Goal: Feedback & Contribution: Leave review/rating

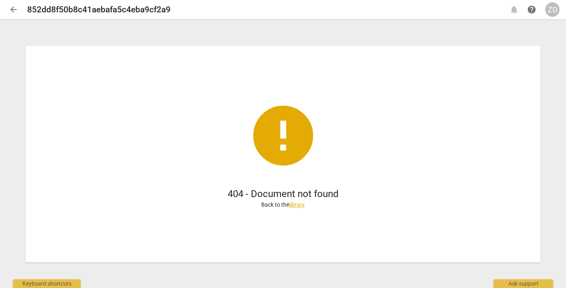
click at [14, 8] on span "arrow_back" at bounding box center [14, 10] width 10 height 10
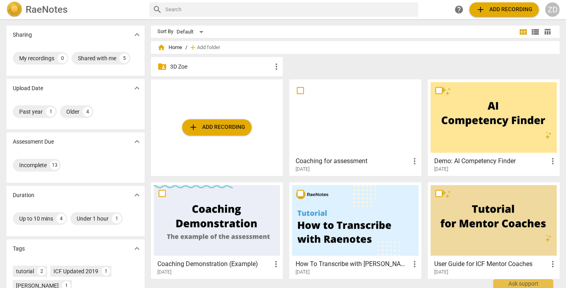
click at [167, 48] on span "home Home" at bounding box center [169, 48] width 25 height 8
click at [170, 48] on span "home Home" at bounding box center [169, 48] width 25 height 8
click at [158, 49] on span "home" at bounding box center [161, 48] width 8 height 8
click at [164, 65] on span "folder_shared" at bounding box center [162, 67] width 10 height 10
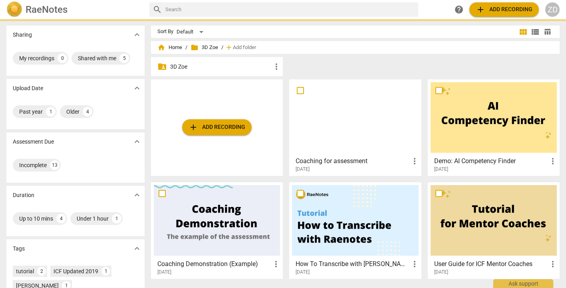
click at [164, 65] on span "folder_shared" at bounding box center [162, 67] width 10 height 10
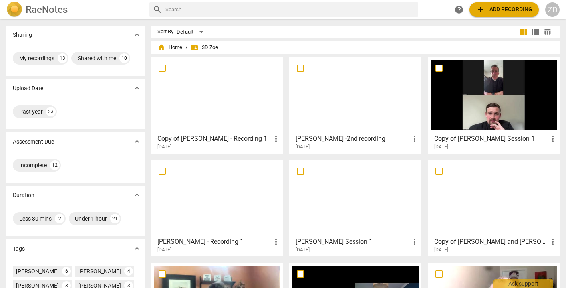
click at [319, 136] on h3 "[PERSON_NAME] -2nd recording" at bounding box center [352, 139] width 114 height 10
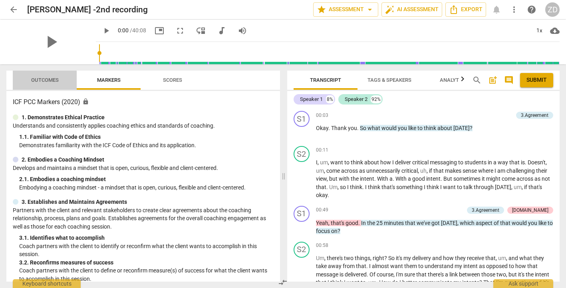
click at [55, 79] on span "Outcomes" at bounding box center [45, 80] width 28 height 6
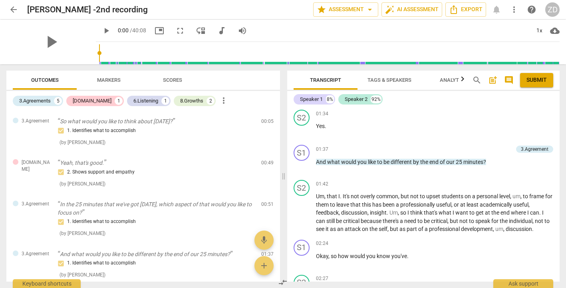
scroll to position [20, 0]
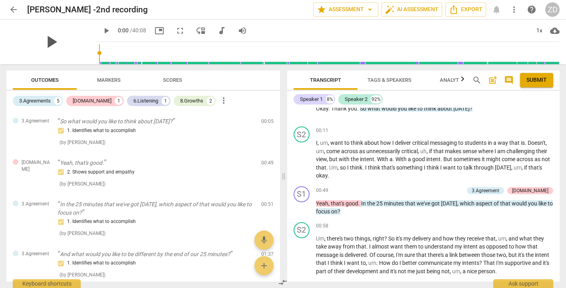
click at [49, 39] on span "play_arrow" at bounding box center [51, 42] width 21 height 21
click at [155, 32] on span "picture_in_picture" at bounding box center [160, 31] width 10 height 10
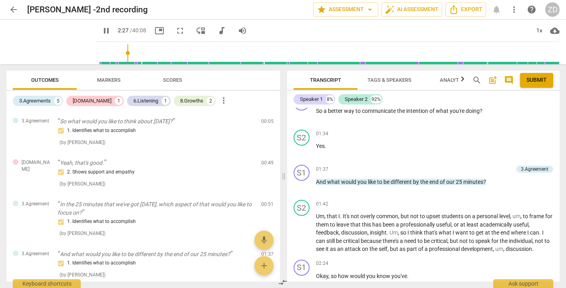
scroll to position [407, 0]
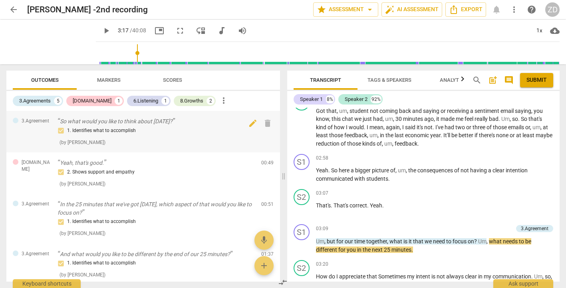
type input "198"
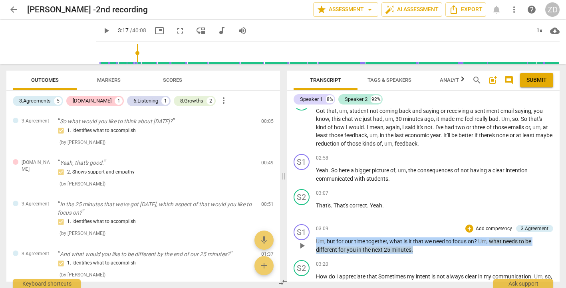
drag, startPoint x: 429, startPoint y: 248, endPoint x: 315, endPoint y: 239, distance: 114.5
click at [315, 239] on div "S1 play_arrow pause 03:09 + Add competency 3.Agreement keyboard_arrow_right Um …" at bounding box center [423, 239] width 273 height 36
click at [439, 238] on span "keyboard_arrow_down" at bounding box center [440, 240] width 10 height 10
click at [470, 254] on p "Um , but for our time together , what is it that we need to focus on ? Um , wha…" at bounding box center [435, 246] width 238 height 16
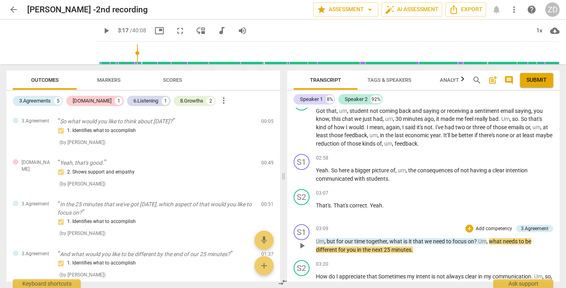
drag, startPoint x: 442, startPoint y: 256, endPoint x: 308, endPoint y: 240, distance: 134.7
click at [308, 240] on div "S1 play_arrow pause 03:09 + Add competency 3.Agreement keyboard_arrow_right Um …" at bounding box center [423, 239] width 273 height 36
click at [321, 240] on span "Um" at bounding box center [320, 241] width 8 height 6
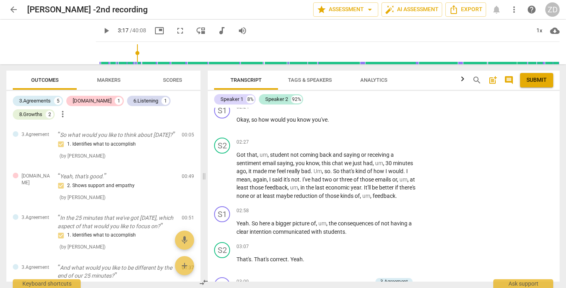
scroll to position [587, 0]
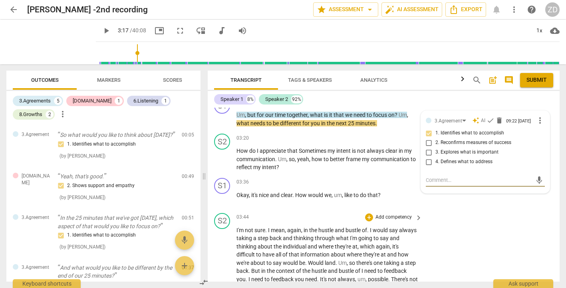
click at [436, 252] on div "S2 play_arrow pause 03:44 + Add competency keyboard_arrow_right I'm not sure . …" at bounding box center [384, 281] width 352 height 143
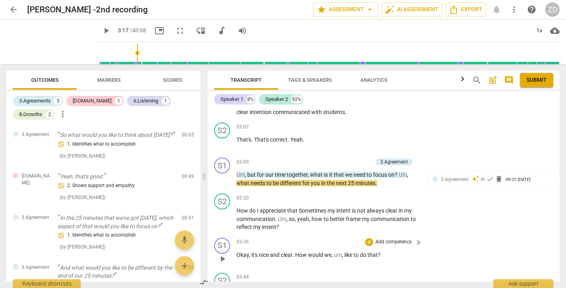
scroll to position [525, 0]
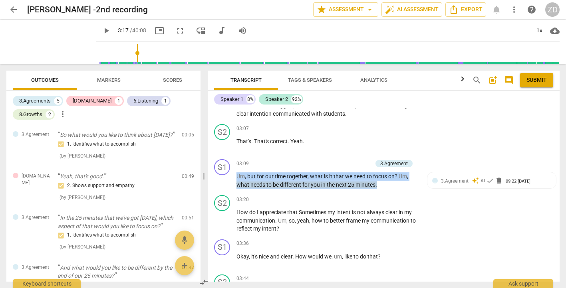
drag, startPoint x: 383, startPoint y: 187, endPoint x: 237, endPoint y: 178, distance: 146.8
click at [237, 178] on p "Um , but for our time together , what is it that we need to focus on ? Um , wha…" at bounding box center [327, 180] width 182 height 16
click at [362, 163] on p "Add competency" at bounding box center [353, 163] width 38 height 7
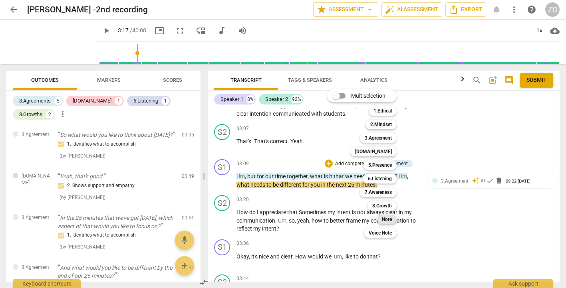
click at [386, 219] on b "Note" at bounding box center [387, 220] width 10 height 10
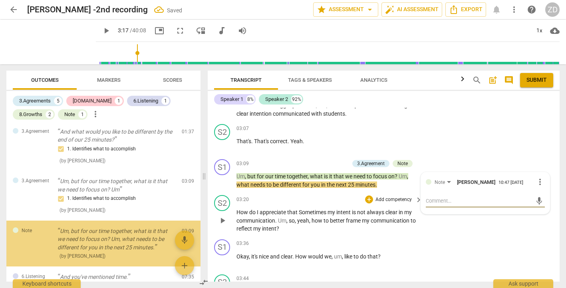
scroll to position [176, 0]
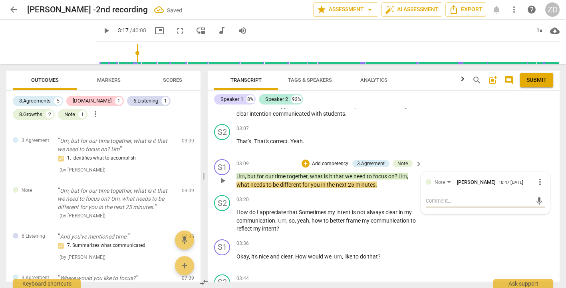
type textarea "G"
type textarea "Gr"
type textarea "Gre"
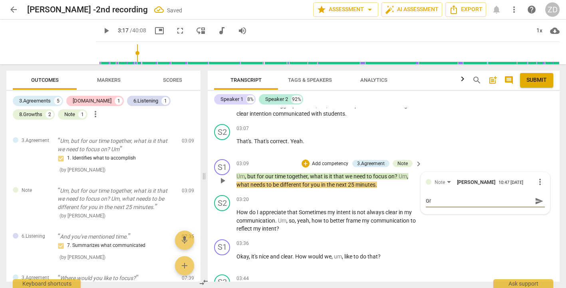
type textarea "Gre"
type textarea "Grea"
type textarea "Great"
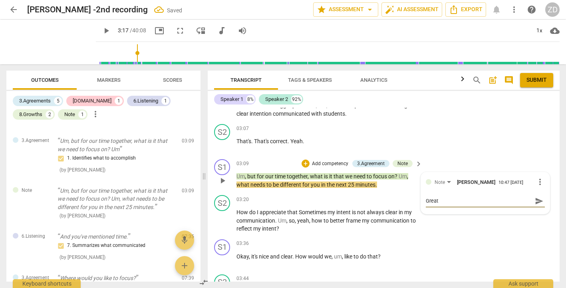
type textarea "Great"
type textarea "Great c"
type textarea "Great cl"
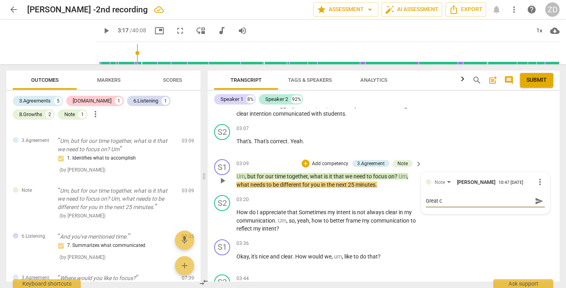
type textarea "Great cl"
type textarea "Great cla"
type textarea "Great clar"
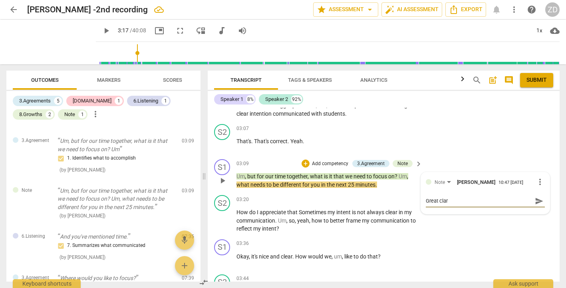
type textarea "Great clari"
type textarea "Great clarif"
type textarea "Great clarifi"
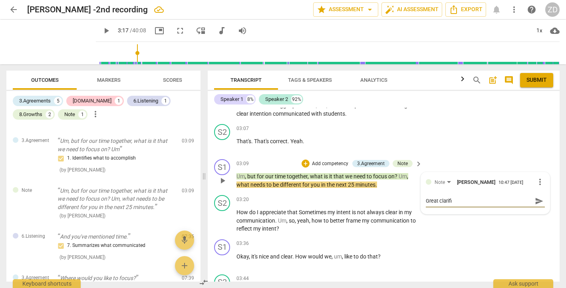
type textarea "Great clarific"
type textarea "Great clarifica"
type textarea "Great clarificar"
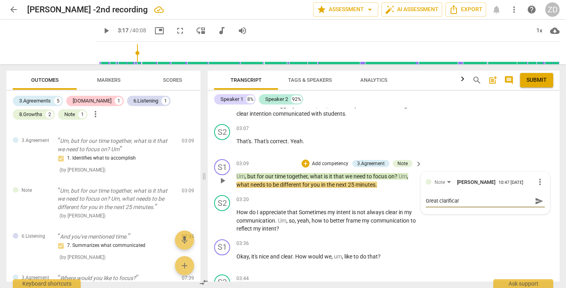
type textarea "Great clarificart"
type textarea "Great clarificarti"
type textarea "Great clarificartio"
type textarea "Great clarificartion"
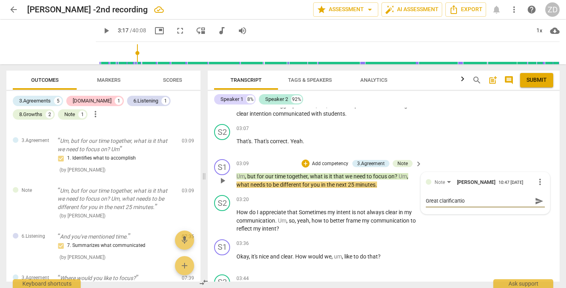
type textarea "Great clarificartion"
type textarea "Great clarificartion q"
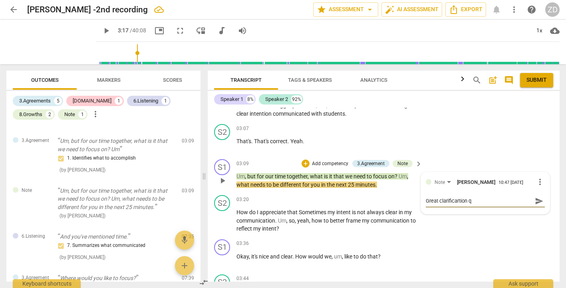
type textarea "Great clarificartion qu"
type textarea "Great clarificartion que"
type textarea "Great clarificartion qued"
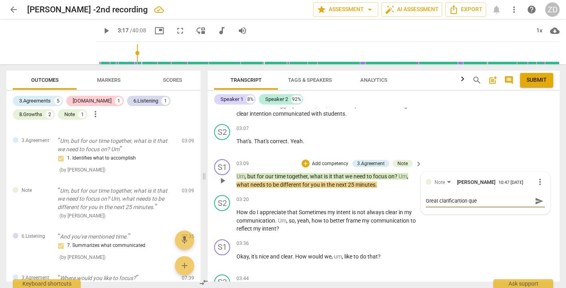
type textarea "Great clarificartion qued"
type textarea "Great clarificartion que"
type textarea "Great clarificartion qu"
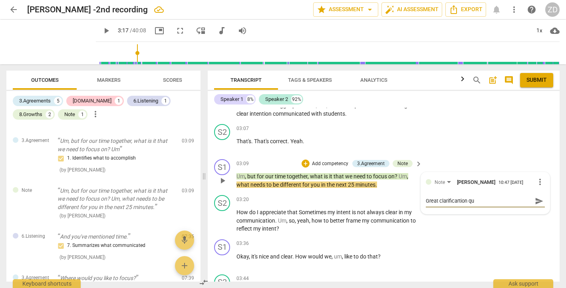
type textarea "Great clarificartion q"
type textarea "Great clarificartion"
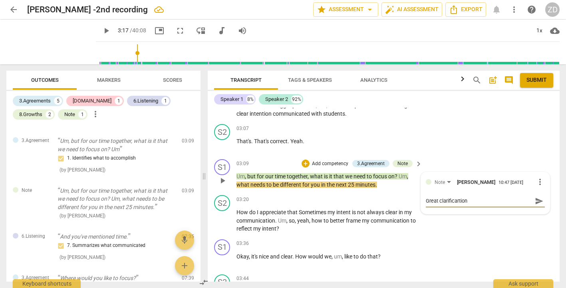
type textarea "Great clarificartion"
type textarea "Great clarificartio"
type textarea "Great clarificarti"
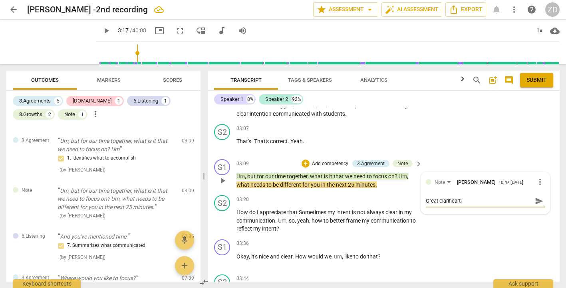
type textarea "Great clarificart"
type textarea "Great clarificar"
type textarea "Great clarifica"
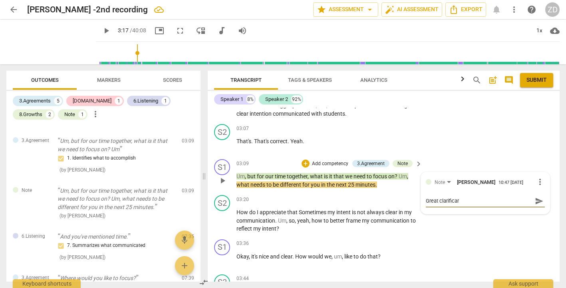
type textarea "Great clarifica"
type textarea "Great clarificat"
type textarea "Great clarificati"
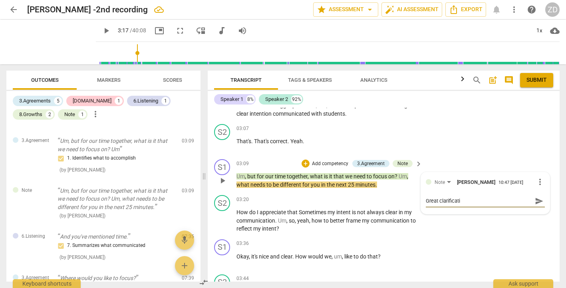
type textarea "Great clarificatio"
type textarea "Great clarification"
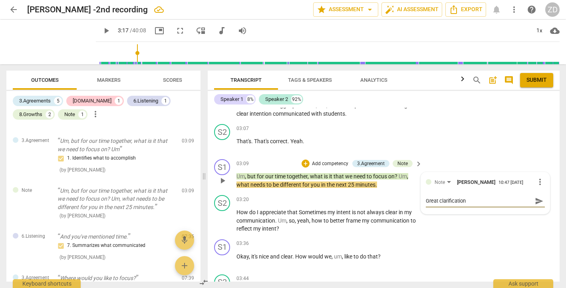
type textarea "Great clarification"
type textarea "Great clarification q"
type textarea "Great clarification qu"
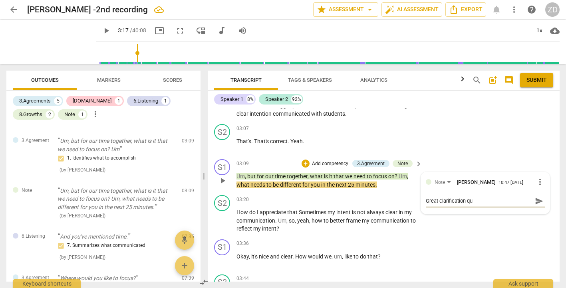
type textarea "Great clarification que"
type textarea "Great clarification ques"
type textarea "Great clarification quest"
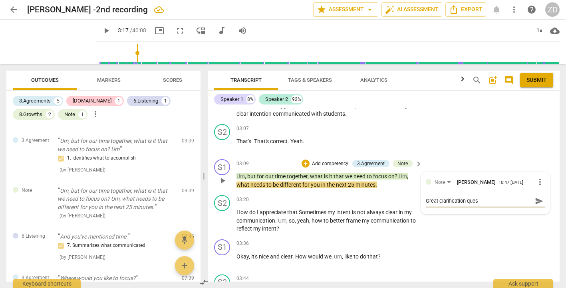
type textarea "Great clarification quest"
type textarea "Great clarification questi"
type textarea "Great clarification questio"
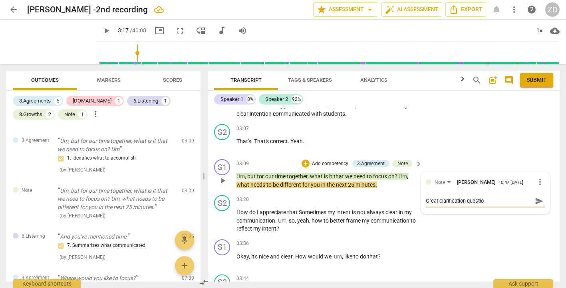
type textarea "Great clarification question"
click at [535, 201] on span "send" at bounding box center [539, 201] width 9 height 9
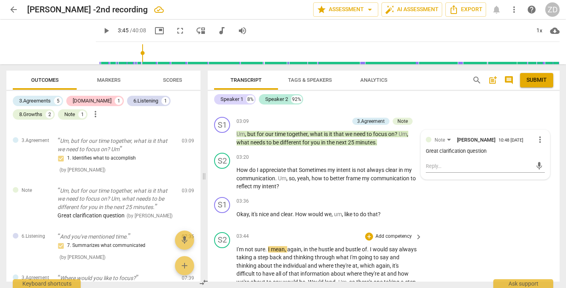
scroll to position [567, 0]
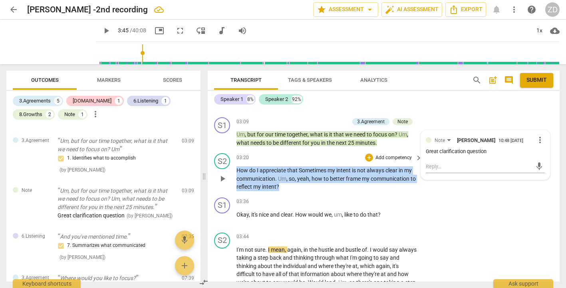
drag, startPoint x: 285, startPoint y: 188, endPoint x: 235, endPoint y: 170, distance: 52.9
click at [235, 170] on div "S2 play_arrow pause 03:20 + Add competency keyboard_arrow_right How do I apprec…" at bounding box center [384, 172] width 352 height 44
click at [297, 174] on icon "button" at bounding box center [297, 175] width 5 height 6
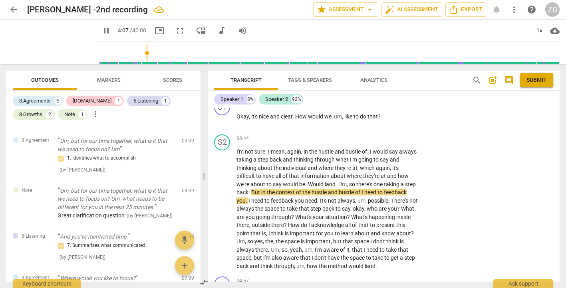
scroll to position [668, 0]
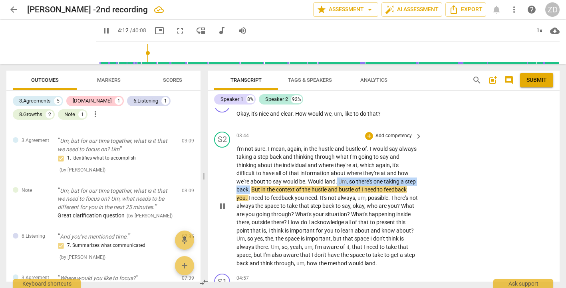
drag, startPoint x: 338, startPoint y: 181, endPoint x: 262, endPoint y: 192, distance: 77.0
click at [262, 192] on p "I'm not sure . I mean , again , in the hustle and bustle of . I would say alway…" at bounding box center [327, 206] width 182 height 123
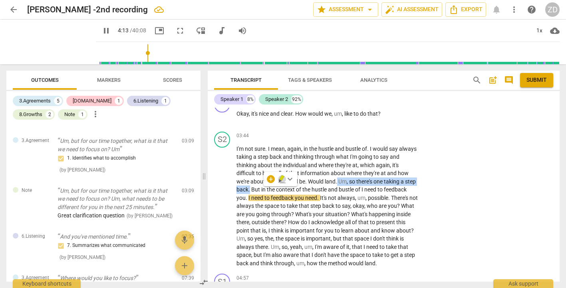
click at [281, 178] on icon "button" at bounding box center [281, 178] width 5 height 6
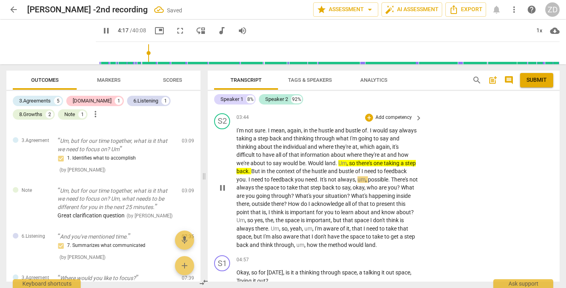
scroll to position [688, 0]
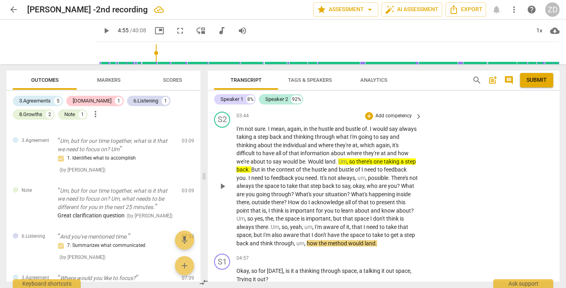
click at [271, 236] on span "I'm" at bounding box center [267, 235] width 8 height 6
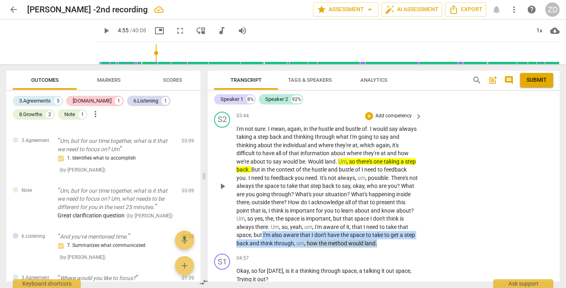
drag, startPoint x: 291, startPoint y: 235, endPoint x: 418, endPoint y: 246, distance: 127.0
click at [418, 246] on div "I'm not sure . I mean , again , in the hustle and bustle of . I would say alway…" at bounding box center [329, 186] width 186 height 123
click at [426, 233] on icon "button" at bounding box center [426, 232] width 5 height 6
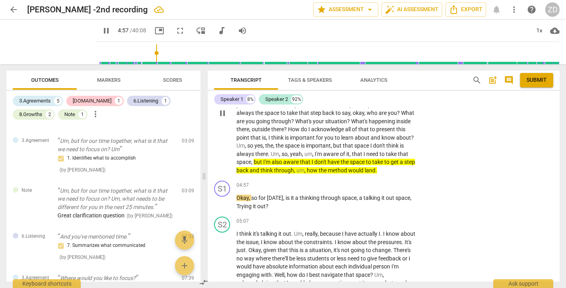
scroll to position [763, 0]
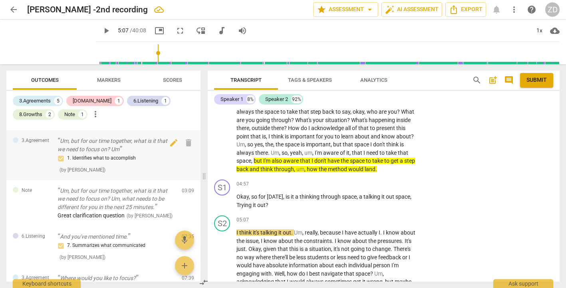
type input "308"
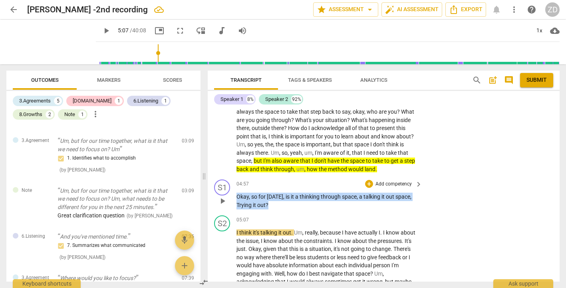
drag, startPoint x: 272, startPoint y: 204, endPoint x: 238, endPoint y: 199, distance: 34.8
click at [238, 199] on p "Okay , so for [DATE] , is it a thinking through space , a talking it out space …" at bounding box center [327, 201] width 182 height 16
click at [401, 182] on p "Add competency" at bounding box center [393, 184] width 38 height 7
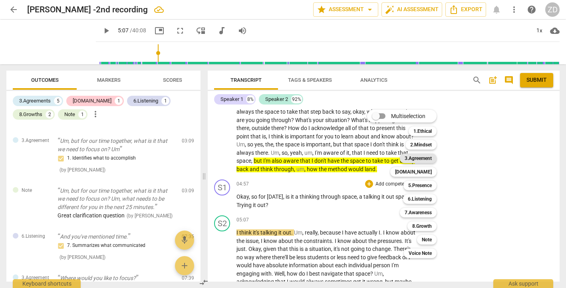
click at [424, 157] on b "3.Agreement" at bounding box center [417, 159] width 27 height 10
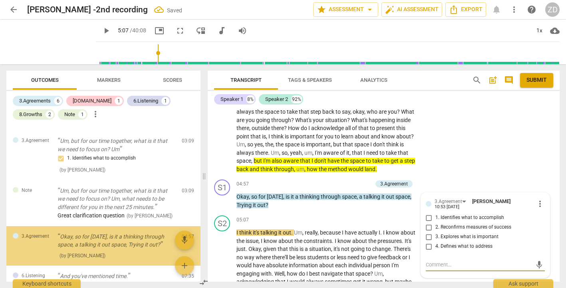
scroll to position [219, 0]
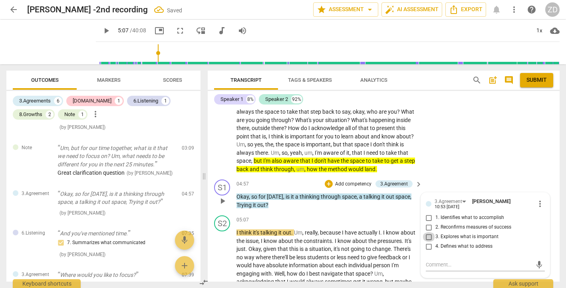
click at [426, 236] on input "3. Explores what is important" at bounding box center [428, 237] width 13 height 10
checkbox input "true"
click at [428, 246] on input "4. Defines what to address" at bounding box center [428, 247] width 13 height 10
checkbox input "true"
click at [440, 170] on div "S2 play_arrow pause 03:44 + Add competency keyboard_arrow_right I'm not sure . …" at bounding box center [384, 105] width 352 height 143
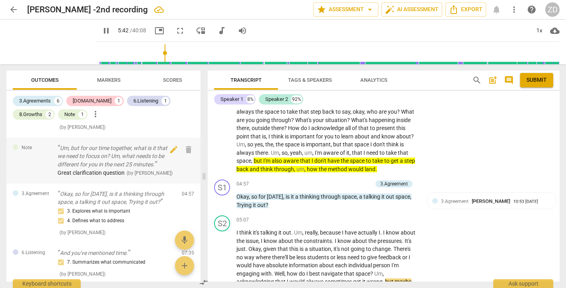
scroll to position [942, 0]
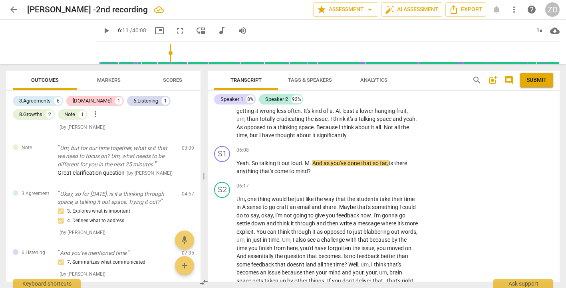
type input "372"
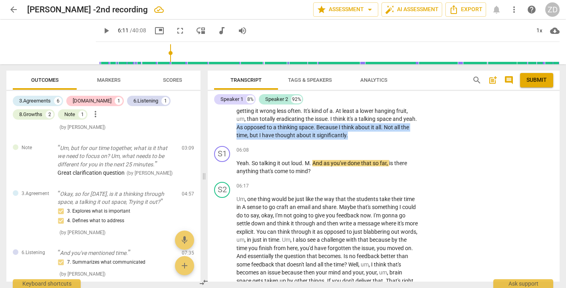
drag, startPoint x: 278, startPoint y: 129, endPoint x: 395, endPoint y: 137, distance: 116.9
click at [395, 137] on p "I think it's talking it out . Um , really , because I have actually I . I know …" at bounding box center [327, 95] width 182 height 90
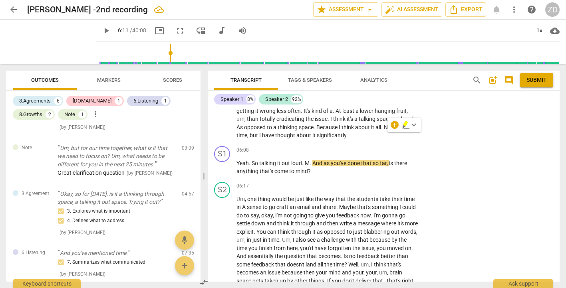
click at [333, 112] on span "a" at bounding box center [330, 111] width 3 height 6
drag, startPoint x: 347, startPoint y: 145, endPoint x: 285, endPoint y: 133, distance: 63.0
click at [285, 133] on div "S1 play_arrow pause 00:03 + Add competency 3.Agreement keyboard_arrow_right Oka…" at bounding box center [384, 195] width 352 height 174
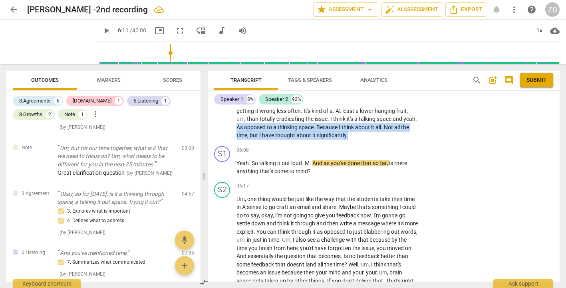
drag, startPoint x: 279, startPoint y: 129, endPoint x: 394, endPoint y: 136, distance: 116.0
click at [394, 136] on p "I think it's talking it out . Um , really , because I have actually I . I know …" at bounding box center [327, 95] width 182 height 90
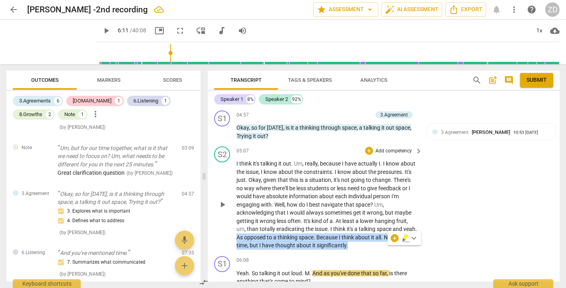
scroll to position [828, 0]
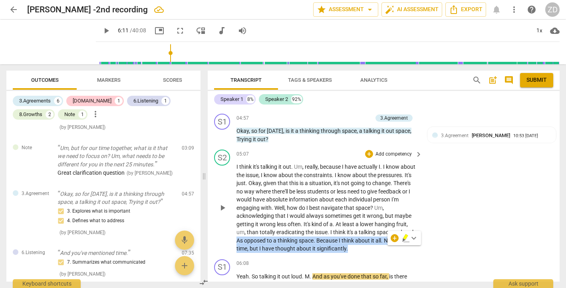
click at [389, 154] on p "Add competency" at bounding box center [393, 154] width 38 height 7
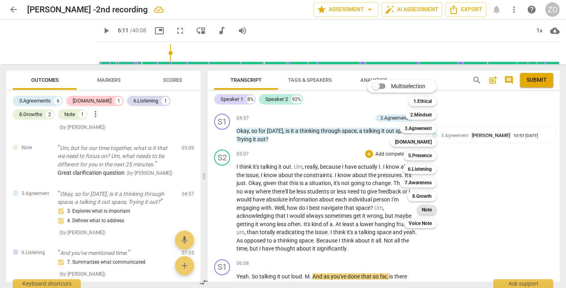
click at [422, 208] on b "Note" at bounding box center [427, 210] width 10 height 10
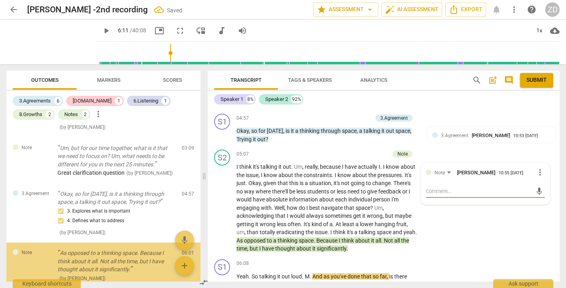
scroll to position [282, 0]
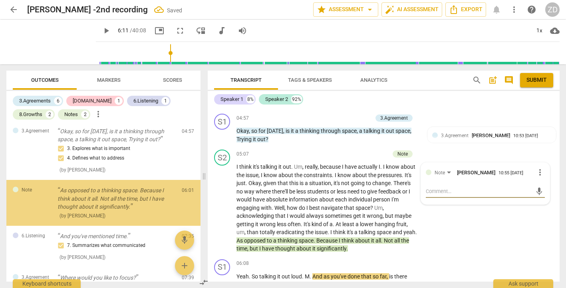
type textarea "s"
type textarea "so"
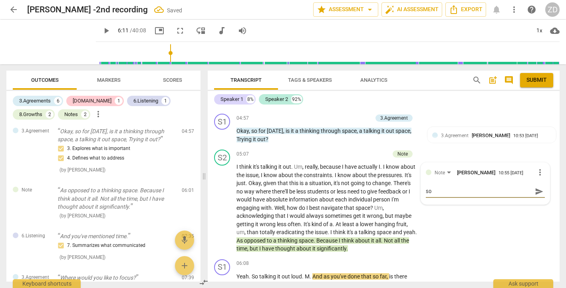
type textarea "so"
type textarea "so w"
type textarea "so wh"
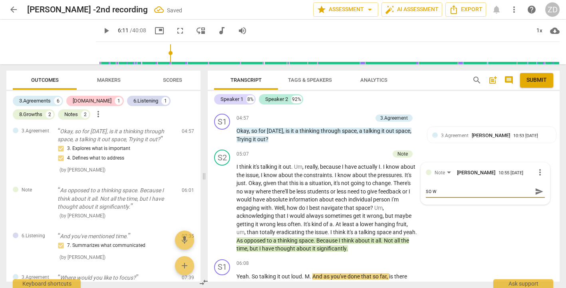
type textarea "so wh"
type textarea "so wha"
type textarea "so what"
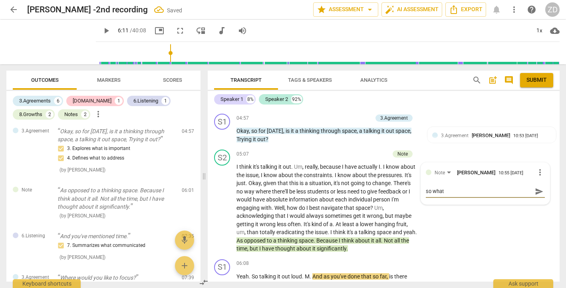
type textarea "so what"
type textarea "so what n"
type textarea "so what ne"
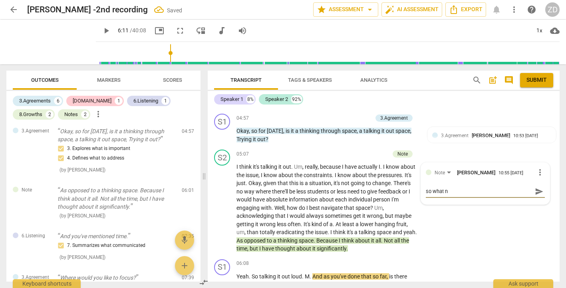
type textarea "so what ne"
type textarea "so what nee"
type textarea "so what need"
type textarea "so what needs"
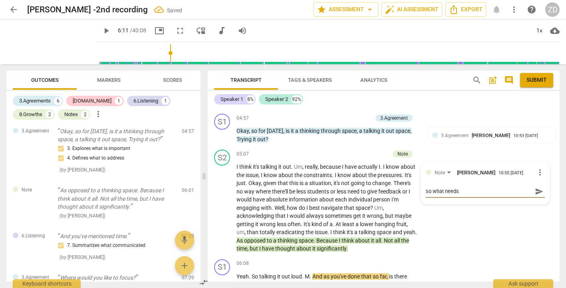
type textarea "so what needs"
type textarea "so what needs t"
type textarea "so what needs to"
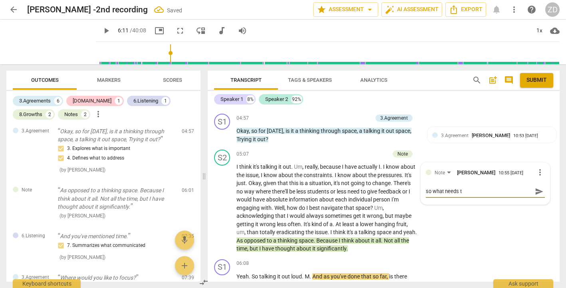
type textarea "so what needs to"
type textarea "so what needs to e"
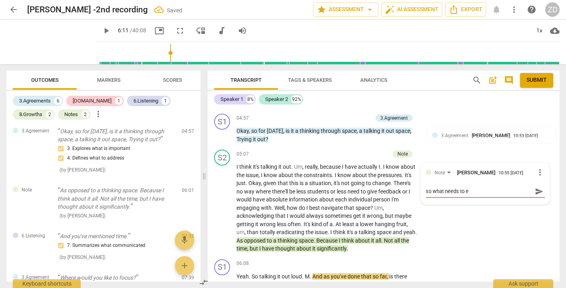
type textarea "so what needs to e"
type textarea "so what needs to"
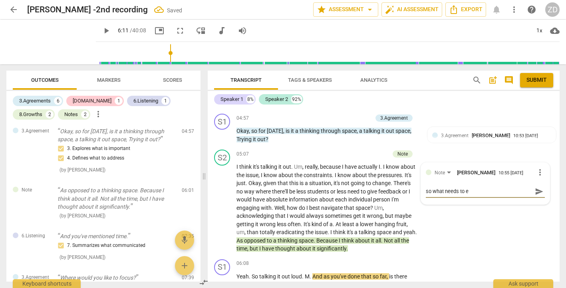
type textarea "so what needs to"
type textarea "so what needs to b"
type textarea "so what needs to be"
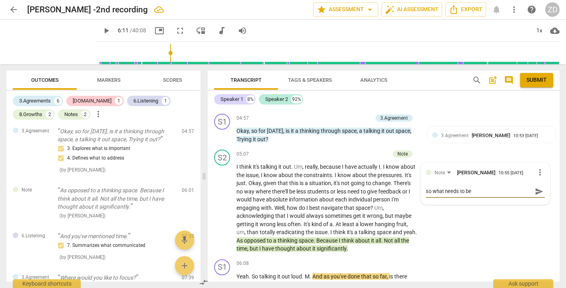
type textarea "so what needs to be"
type textarea "so what needs to be d"
type textarea "so what needs to be di"
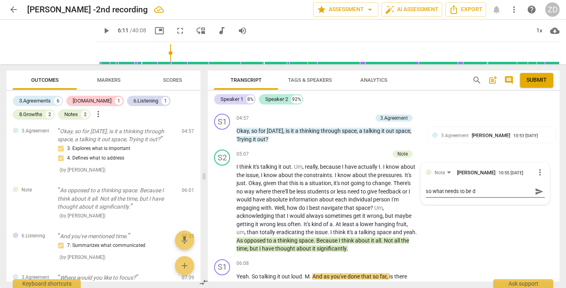
type textarea "so what needs to be di"
type textarea "so what needs to be dif"
type textarea "so what needs to be diff"
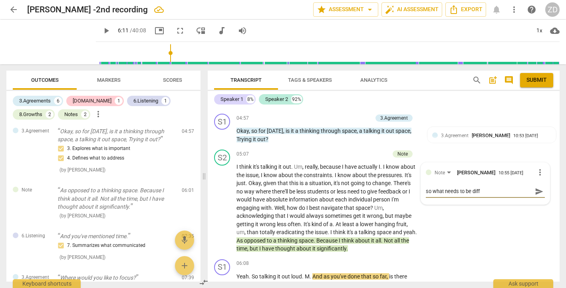
type textarea "so what needs to be diffe"
type textarea "so what needs to be differ"
type textarea "so what needs to be differe"
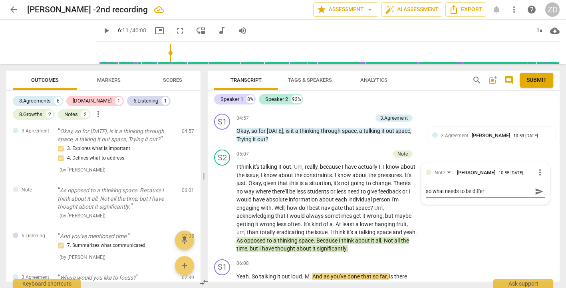
type textarea "so what needs to be differe"
type textarea "so what needs to be differet"
type textarea "so what needs to be differetn"
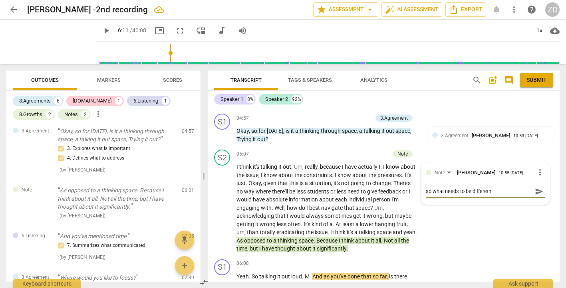
type textarea "so what needs to be differetn"
type textarea "so what needs to be differet"
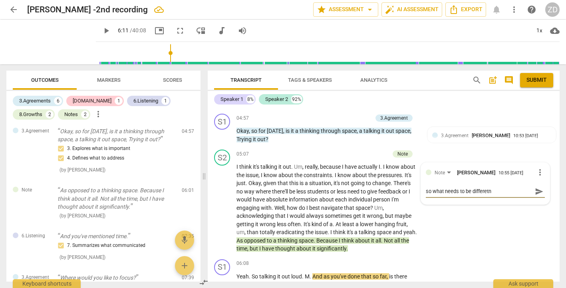
type textarea "so what needs to be differet"
type textarea "so what needs to be differe"
type textarea "so what needs to be differen"
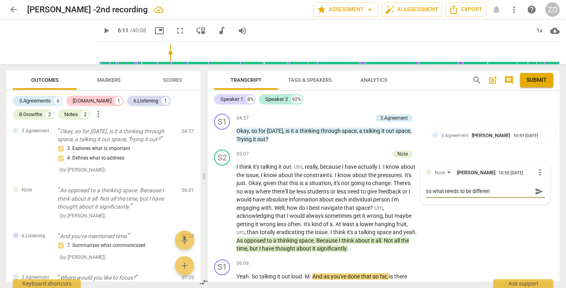
type textarea "so what needs to be different"
type textarea "so what needs to be different a"
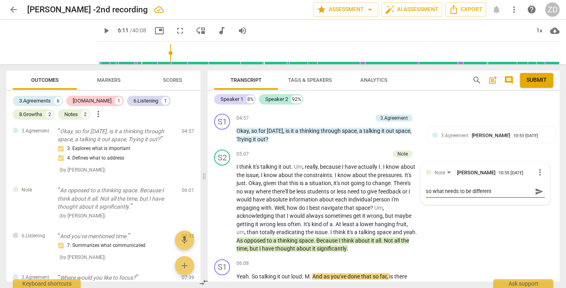
type textarea "so what needs to be different a"
type textarea "so what needs to be different ab"
type textarea "so what needs to be different abo"
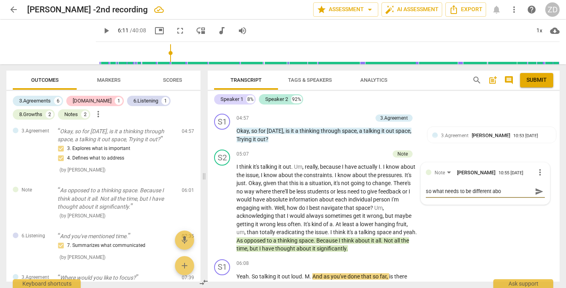
type textarea "so what needs to be different abou"
type textarea "so what needs to be different about"
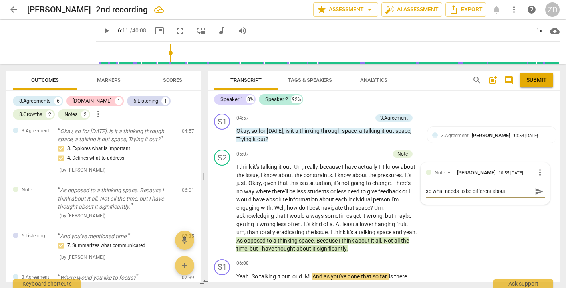
type textarea "so what needs to be different about"
type textarea "so what needs to be different about t"
type textarea "so what needs to be different about th"
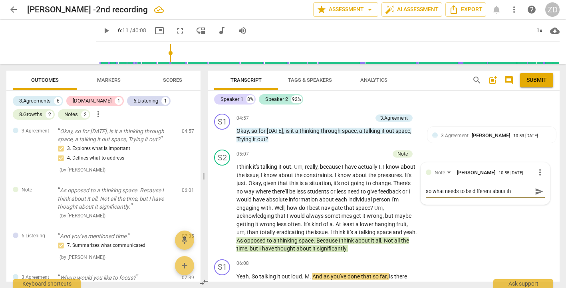
type textarea "so what needs to be different about thi"
type textarea "so what needs to be different about this"
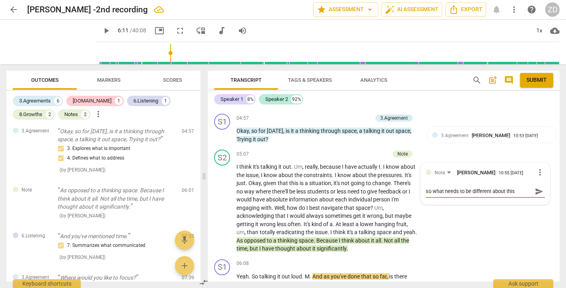
type textarea "so what needs to be different about this"
type textarea "so what needs to be different about this c"
click at [540, 194] on span "send" at bounding box center [539, 195] width 9 height 9
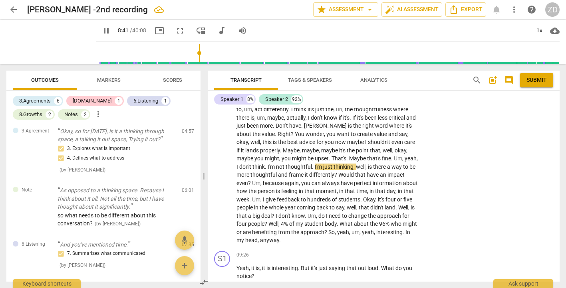
scroll to position [1210, 0]
drag, startPoint x: 270, startPoint y: 182, endPoint x: 317, endPoint y: 187, distance: 46.9
click at [317, 187] on p "I think it's thoughtful , uh , because I don't think the issue with time is goi…" at bounding box center [327, 167] width 182 height 156
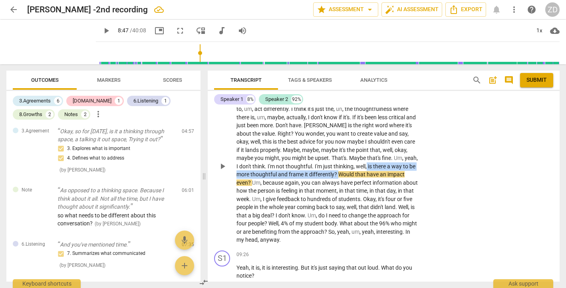
drag, startPoint x: 269, startPoint y: 182, endPoint x: 265, endPoint y: 192, distance: 10.5
click at [265, 192] on p "I think it's thoughtful , uh , because I don't think the issue with time is goi…" at bounding box center [327, 167] width 182 height 156
click at [283, 180] on icon "button" at bounding box center [283, 179] width 5 height 6
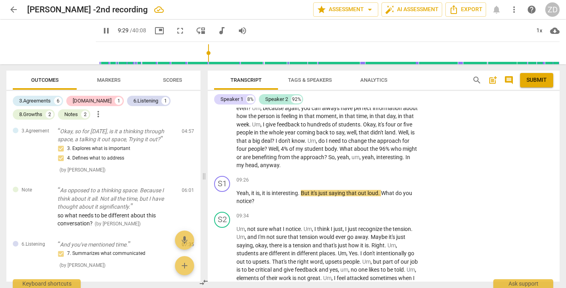
scroll to position [1292, 0]
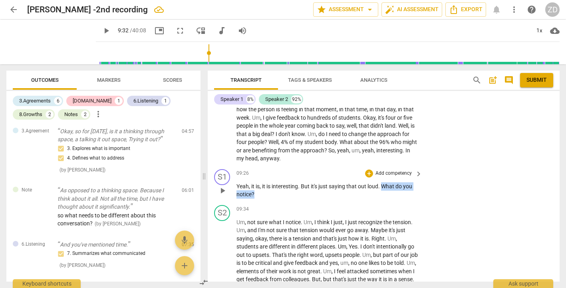
drag, startPoint x: 382, startPoint y: 193, endPoint x: 391, endPoint y: 202, distance: 13.3
click at [391, 199] on p "Yeah , it is , it is interesting . But it's just saying that out loud . What do…" at bounding box center [327, 190] width 182 height 16
click at [416, 179] on span "keyboard_arrow_right" at bounding box center [419, 174] width 10 height 10
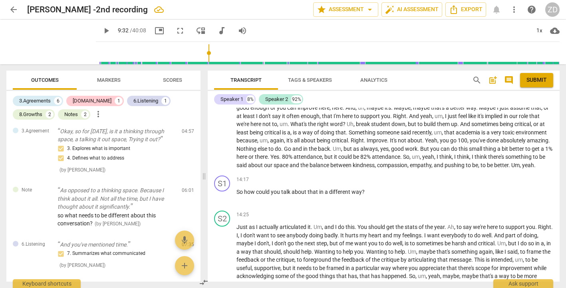
scroll to position [257, 0]
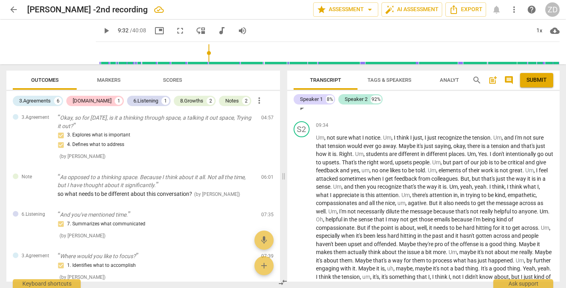
click at [516, 94] on p "Add competency" at bounding box center [534, 90] width 38 height 7
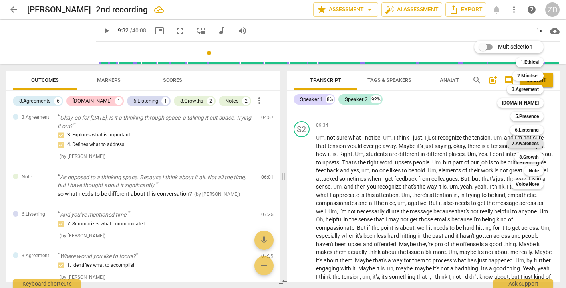
click at [521, 144] on b "7.Awareness" at bounding box center [524, 144] width 27 height 10
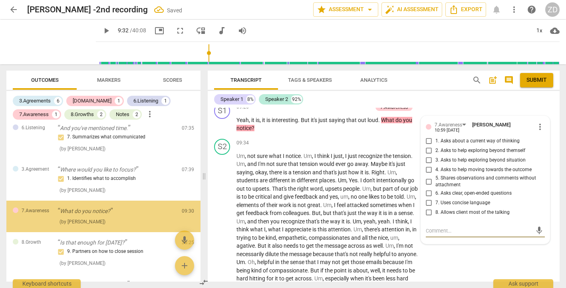
scroll to position [412, 0]
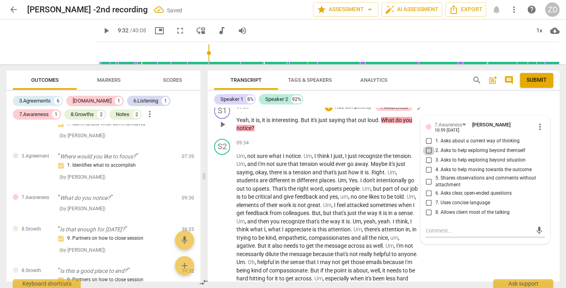
click at [426, 156] on input "2. Asks to help exploring beyond themself" at bounding box center [428, 151] width 13 height 10
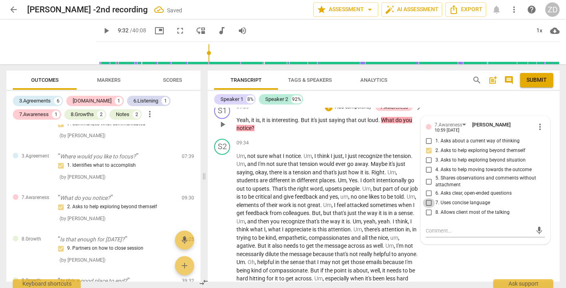
click at [428, 208] on input "7. Uses concise language" at bounding box center [428, 203] width 13 height 10
click at [427, 198] on input "6. Asks clear, open-ended questions" at bounding box center [428, 194] width 13 height 10
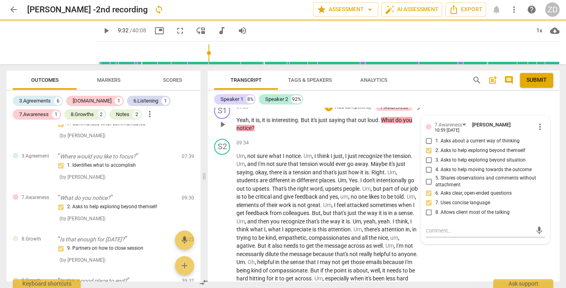
click at [431, 116] on div "S1 play_arrow pause 09:26 + Add competency 7.Awareness keyboard_arrow_right Yea…" at bounding box center [384, 118] width 352 height 36
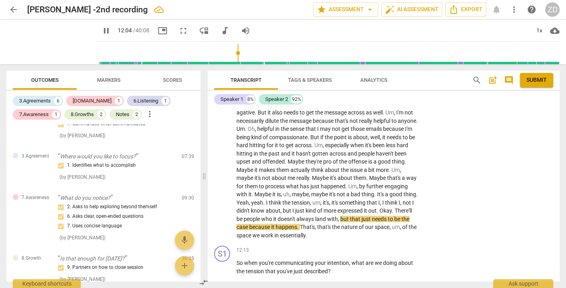
scroll to position [1524, 0]
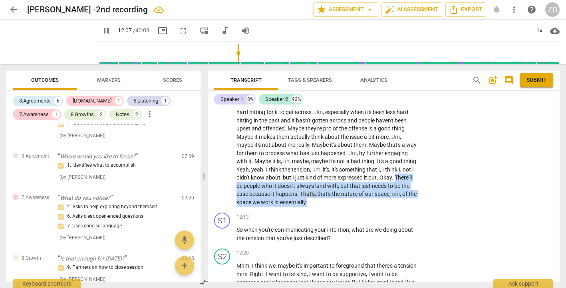
drag, startPoint x: 294, startPoint y: 193, endPoint x: 388, endPoint y: 211, distance: 95.5
click at [388, 207] on p "Um , not sure what I notice . Um , I think I just , I just recognize the tensio…" at bounding box center [327, 96] width 182 height 221
click at [402, 198] on icon "button" at bounding box center [403, 199] width 5 height 6
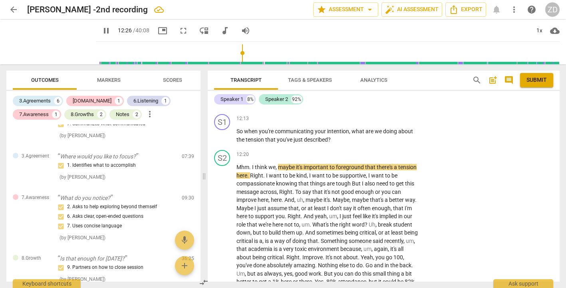
scroll to position [1625, 0]
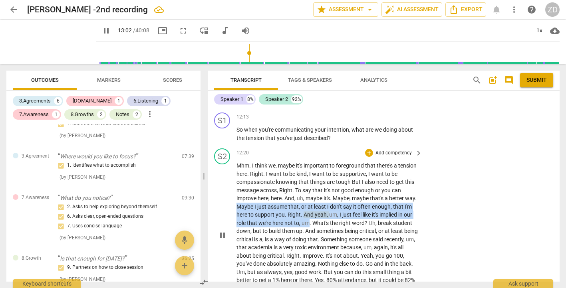
drag, startPoint x: 247, startPoint y: 214, endPoint x: 319, endPoint y: 228, distance: 73.4
click at [319, 228] on p "Mhm . I think we , maybe it's important to foreground that there's a tension he…" at bounding box center [327, 235] width 182 height 147
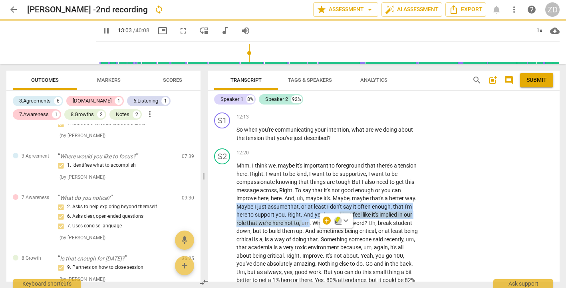
click at [336, 218] on icon "button" at bounding box center [338, 221] width 8 height 10
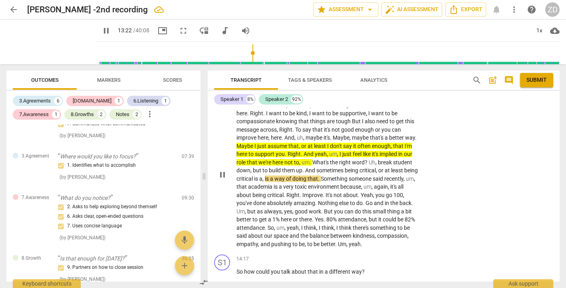
scroll to position [1687, 0]
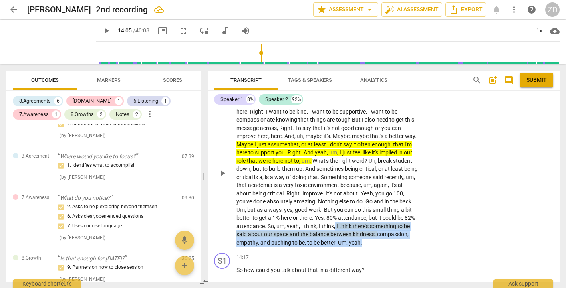
drag, startPoint x: 369, startPoint y: 234, endPoint x: 384, endPoint y: 258, distance: 28.8
click at [384, 247] on p "Mhm . I think we , maybe it's important to foreground that there's a tension he…" at bounding box center [327, 172] width 182 height 147
click at [268, 248] on icon "button" at bounding box center [267, 248] width 5 height 6
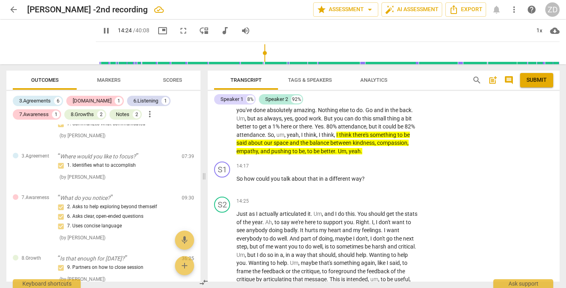
scroll to position [1779, 0]
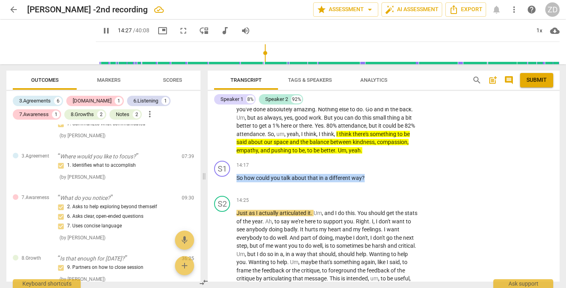
drag, startPoint x: 369, startPoint y: 194, endPoint x: 374, endPoint y: 169, distance: 25.9
click at [232, 193] on div "S1 play_arrow pause 14:17 + Add competency keyboard_arrow_right So how could yo…" at bounding box center [384, 175] width 352 height 35
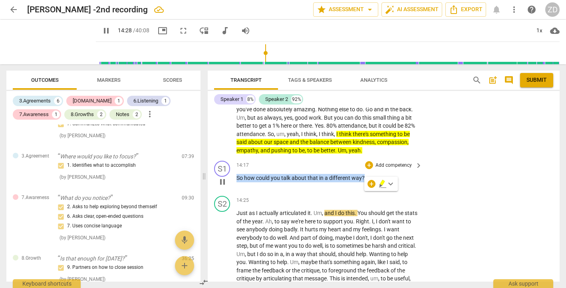
click at [409, 169] on p "Add competency" at bounding box center [393, 165] width 38 height 7
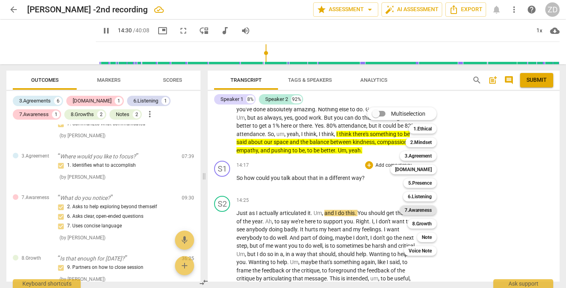
click at [422, 211] on b "7.Awareness" at bounding box center [417, 211] width 27 height 10
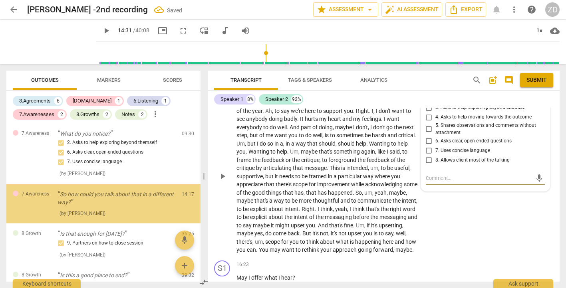
scroll to position [476, 0]
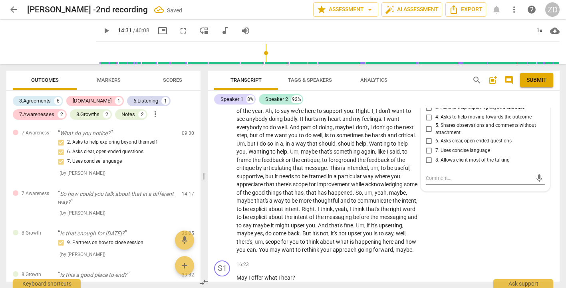
click at [426, 103] on input "2. Asks to help exploring beyond themself" at bounding box center [428, 98] width 13 height 10
click at [445, 234] on div "S2 play_arrow pause 14:25 + Add competency keyboard_arrow_right Just as I actua…" at bounding box center [384, 169] width 352 height 175
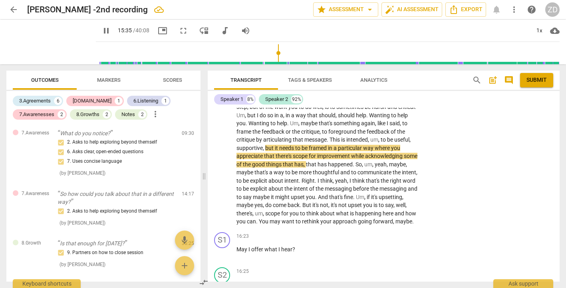
scroll to position [1918, 0]
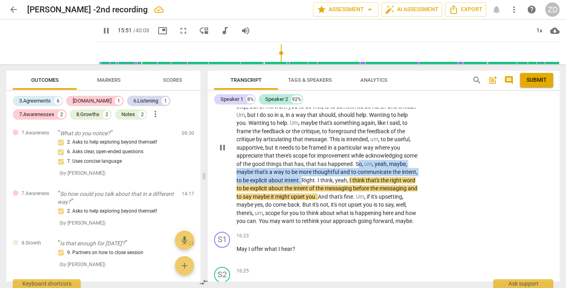
drag, startPoint x: 372, startPoint y: 179, endPoint x: 328, endPoint y: 199, distance: 49.0
click at [328, 199] on p "Just as I actually articulated it . Um , and I do this . You should get the sta…" at bounding box center [327, 148] width 182 height 156
click at [345, 185] on icon "button" at bounding box center [345, 185] width 5 height 6
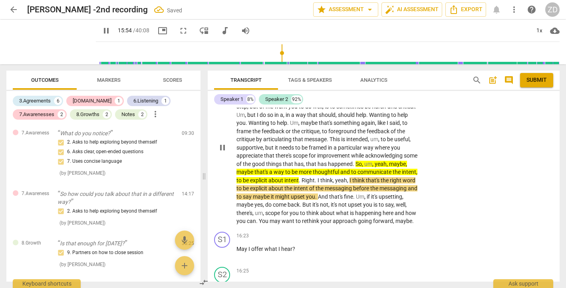
click at [473, 195] on div "S2 play_arrow pause 14:25 + Add competency keyboard_arrow_right Just as I actua…" at bounding box center [384, 140] width 352 height 175
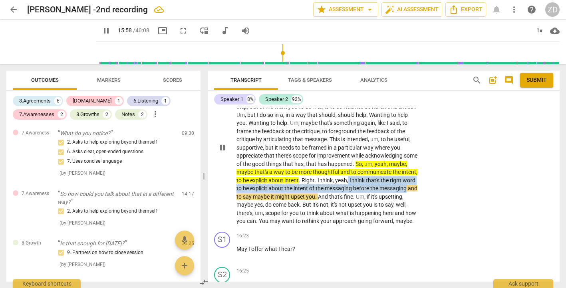
drag, startPoint x: 374, startPoint y: 198, endPoint x: 264, endPoint y: 212, distance: 111.1
click at [264, 212] on p "Just as I actually articulated it . Um , and I do this . You should get the sta…" at bounding box center [327, 148] width 182 height 156
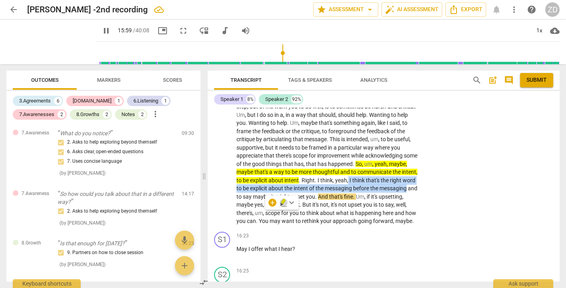
click at [284, 201] on icon "button" at bounding box center [283, 202] width 5 height 6
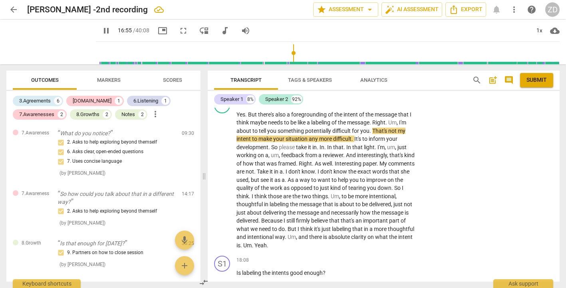
scroll to position [2161, 0]
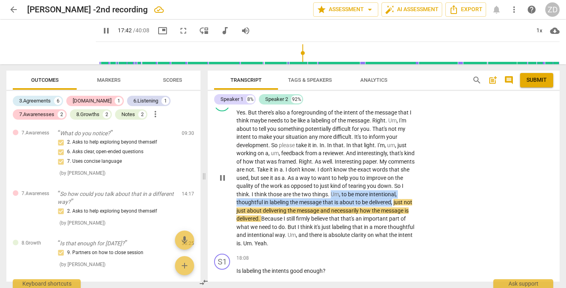
drag, startPoint x: 330, startPoint y: 218, endPoint x: 393, endPoint y: 227, distance: 63.4
click at [393, 227] on p "Yes . But there's also a foregrounding of the intent of the message that I thin…" at bounding box center [327, 178] width 182 height 139
click at [412, 216] on icon "button" at bounding box center [412, 216] width 5 height 6
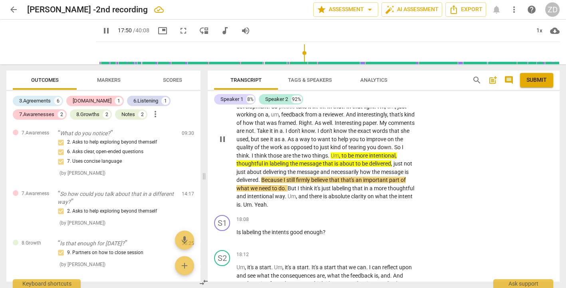
scroll to position [2205, 0]
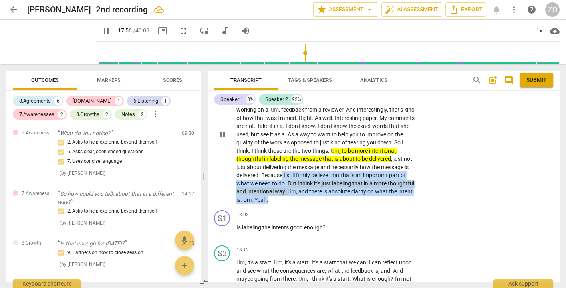
drag, startPoint x: 283, startPoint y: 201, endPoint x: 293, endPoint y: 223, distance: 24.5
click at [293, 204] on p "Yes . But there's also a foregrounding of the intent of the message that I thin…" at bounding box center [327, 134] width 182 height 139
click at [286, 212] on icon "button" at bounding box center [286, 213] width 5 height 6
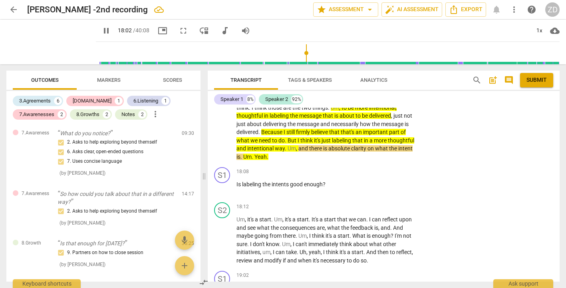
scroll to position [2247, 0]
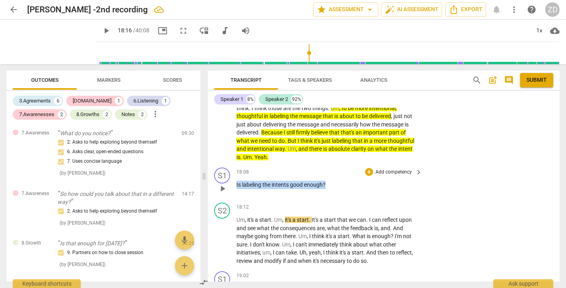
drag, startPoint x: 329, startPoint y: 210, endPoint x: 237, endPoint y: 211, distance: 92.2
click at [237, 189] on p "Is labeling the intents good enough ?" at bounding box center [327, 185] width 182 height 8
click at [343, 198] on icon "button" at bounding box center [343, 198] width 5 height 6
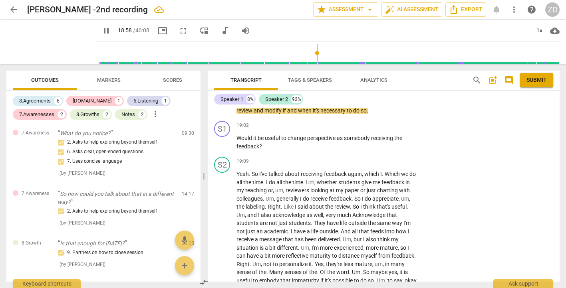
scroll to position [2397, 0]
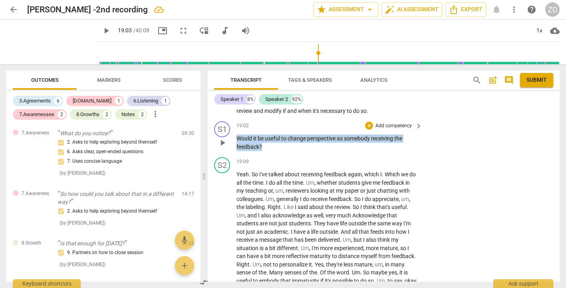
drag, startPoint x: 271, startPoint y: 173, endPoint x: 228, endPoint y: 163, distance: 43.9
click at [228, 154] on div "S1 play_arrow pause 19:02 + Add competency keyboard_arrow_right Would it be use…" at bounding box center [384, 136] width 352 height 36
click at [411, 130] on div "+ Add competency keyboard_arrow_right" at bounding box center [392, 125] width 59 height 9
click at [415, 131] on span "keyboard_arrow_right" at bounding box center [419, 126] width 10 height 10
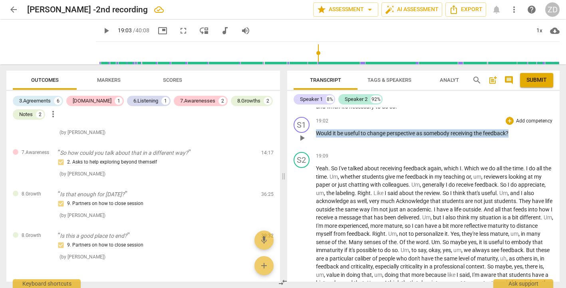
scroll to position [435, 0]
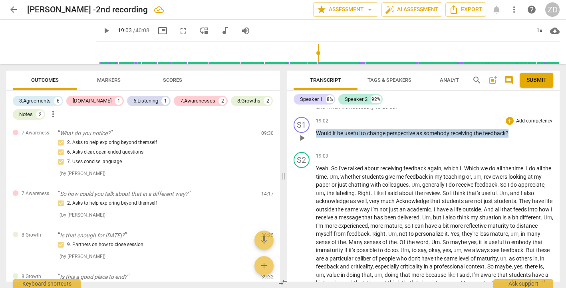
click at [530, 125] on p "Add competency" at bounding box center [534, 121] width 38 height 7
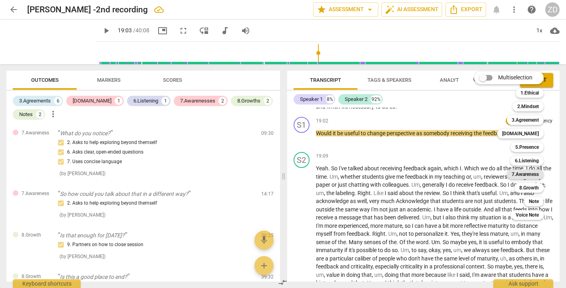
click at [525, 173] on b "7.Awareness" at bounding box center [524, 175] width 27 height 10
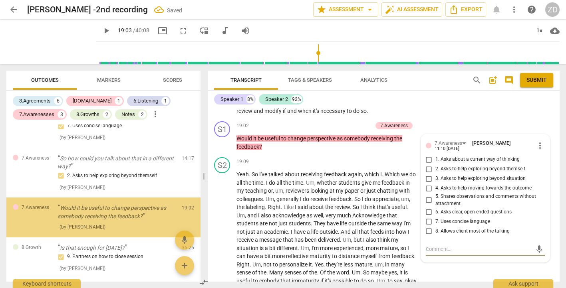
scroll to position [526, 0]
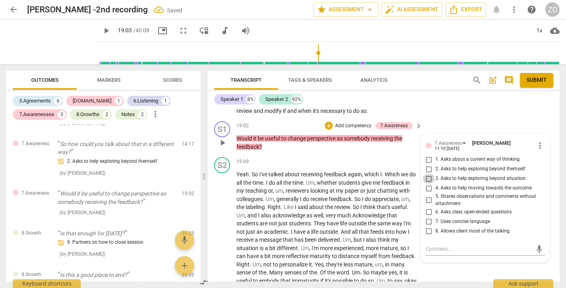
click at [428, 184] on input "3. Asks to help exploring beyond situation" at bounding box center [428, 179] width 13 height 10
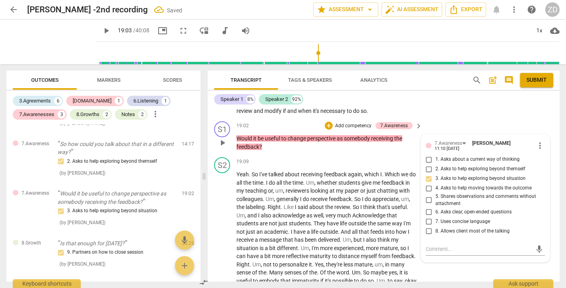
click at [427, 193] on input "4. Asks to help moving towards the outcome" at bounding box center [428, 189] width 13 height 10
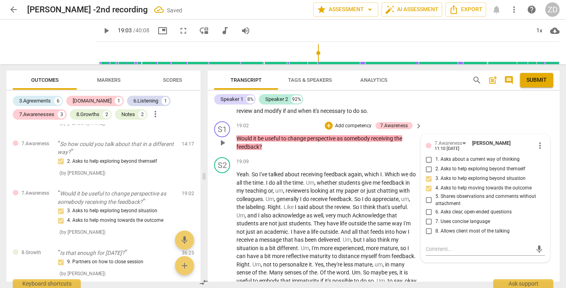
click at [428, 226] on input "7. Uses concise language" at bounding box center [428, 222] width 13 height 10
click at [434, 143] on div "S1 play_arrow pause 19:02 + Add competency 7.Awareness keyboard_arrow_right Wou…" at bounding box center [384, 136] width 352 height 36
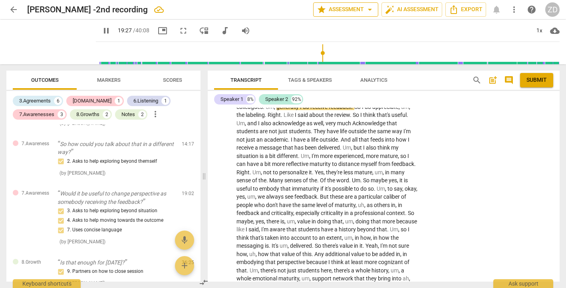
scroll to position [2489, 0]
click at [539, 31] on div "1x" at bounding box center [538, 30] width 15 height 13
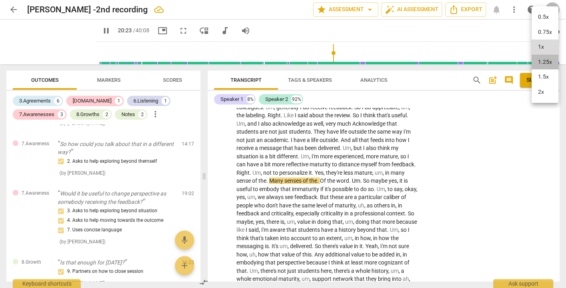
click at [545, 59] on li "1.25x" at bounding box center [544, 62] width 27 height 15
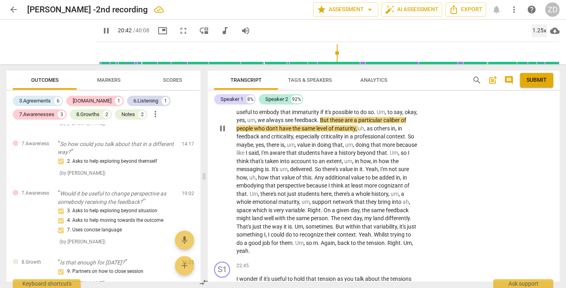
scroll to position [2569, 0]
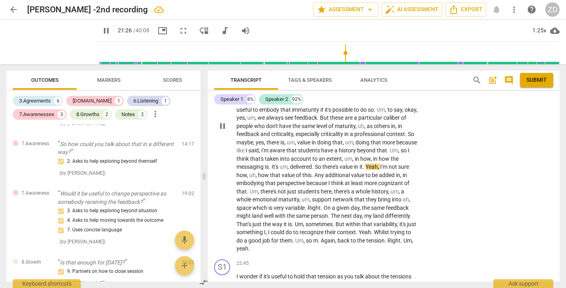
click at [487, 192] on div "S2 play_arrow pause 19:09 + Add competency keyboard_arrow_right Yeah . So I've …" at bounding box center [384, 119] width 352 height 273
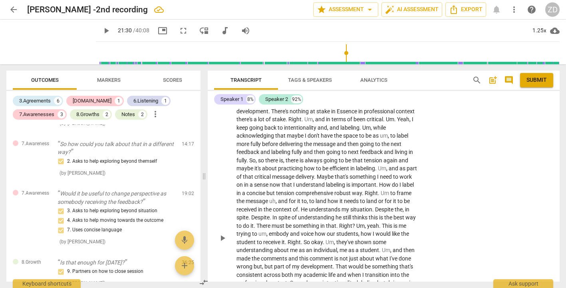
scroll to position [2931, 0]
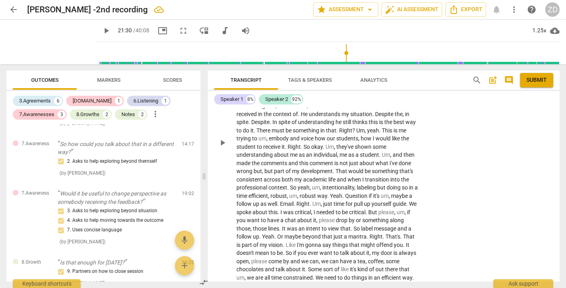
drag, startPoint x: 236, startPoint y: 171, endPoint x: 346, endPoint y: 147, distance: 112.4
click at [346, 147] on div "S1 play_arrow pause 00:03 + Add competency 3.Agreement keyboard_arrow_right Oka…" at bounding box center [384, 195] width 352 height 174
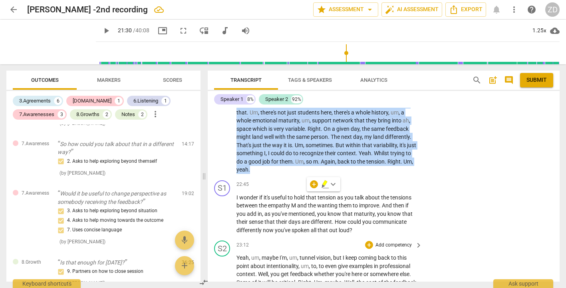
scroll to position [2649, 0]
click at [339, 188] on div "22:45 + Add competency keyboard_arrow_right" at bounding box center [329, 184] width 186 height 9
click at [313, 173] on p "Yeah . So I've talked about receiving feedback again , which I . Which we do al…" at bounding box center [327, 46] width 182 height 254
drag, startPoint x: 313, startPoint y: 194, endPoint x: 237, endPoint y: 130, distance: 99.2
click at [237, 130] on p "Yeah . So I've talked about receiving feedback again , which I . Which we do al…" at bounding box center [327, 46] width 182 height 254
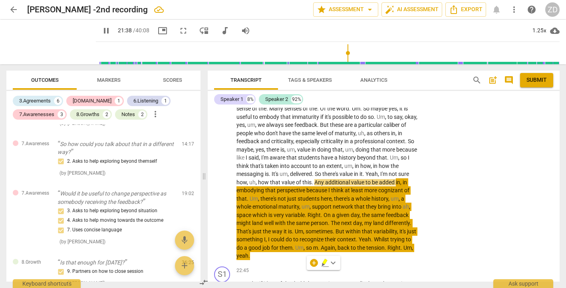
scroll to position [2572, 0]
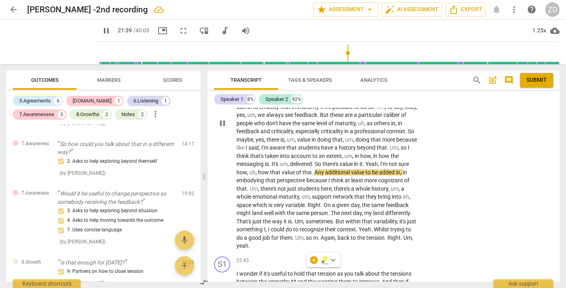
click at [443, 188] on div "S2 play_arrow pause 19:09 + Add competency keyboard_arrow_right Yeah . So I've …" at bounding box center [384, 116] width 352 height 273
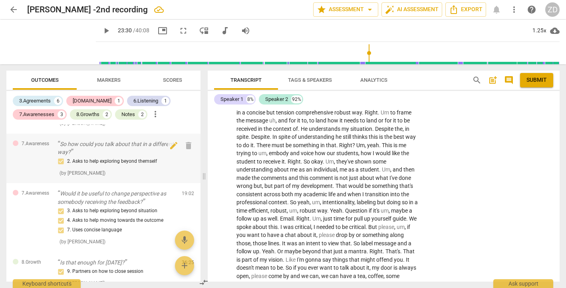
scroll to position [2916, 0]
drag, startPoint x: 392, startPoint y: 130, endPoint x: 378, endPoint y: 139, distance: 16.8
click at [378, 139] on p "Yeah , um , maybe I'm , um , tunnel vision , but I keep coming back to this poi…" at bounding box center [327, 158] width 182 height 344
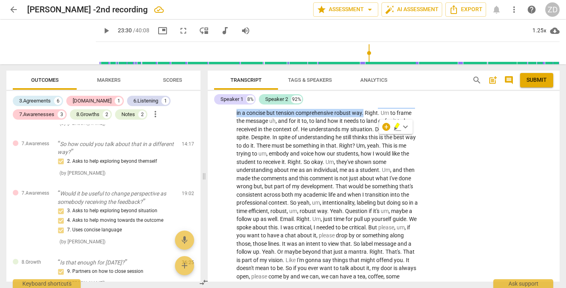
click at [395, 126] on icon "button" at bounding box center [396, 126] width 5 height 6
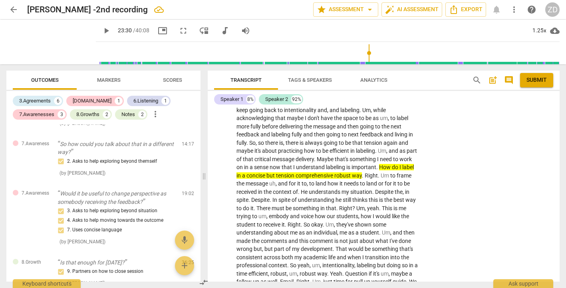
scroll to position [2854, 0]
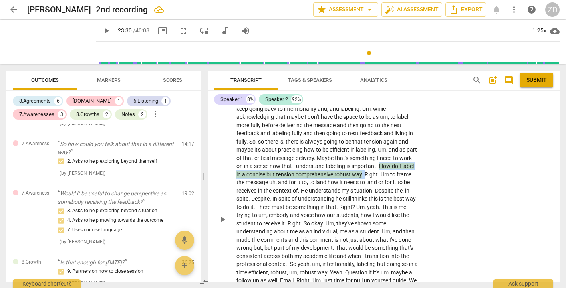
drag, startPoint x: 393, startPoint y: 190, endPoint x: 380, endPoint y: 200, distance: 16.4
click at [380, 200] on p "Yeah , um , maybe I'm , um , tunnel vision , but I keep coming back to this poi…" at bounding box center [327, 220] width 182 height 344
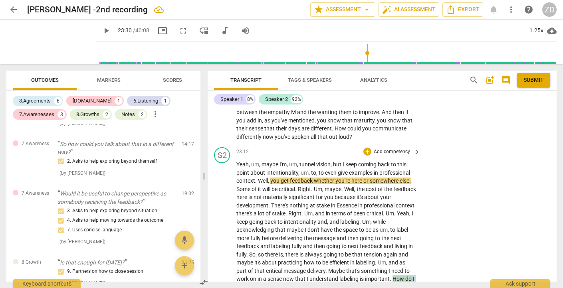
click at [391, 156] on p "Add competency" at bounding box center [392, 152] width 38 height 7
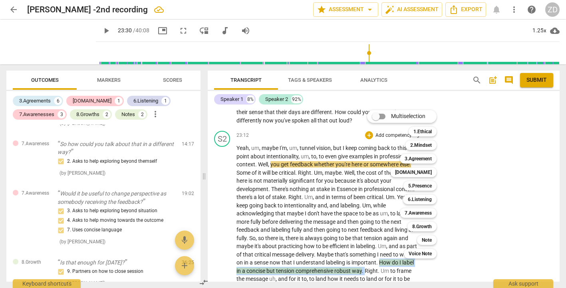
scroll to position [2733, 0]
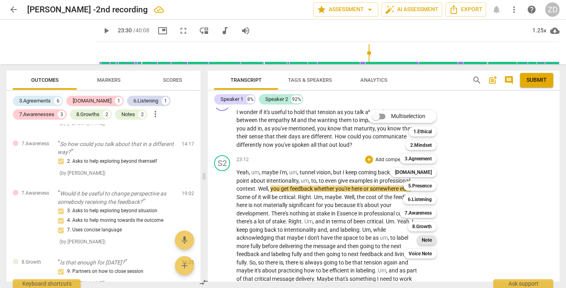
click at [426, 236] on b "Note" at bounding box center [427, 241] width 10 height 10
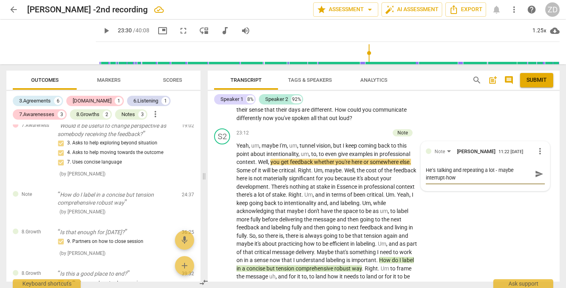
scroll to position [0, 0]
click at [537, 178] on span "send" at bounding box center [539, 174] width 9 height 9
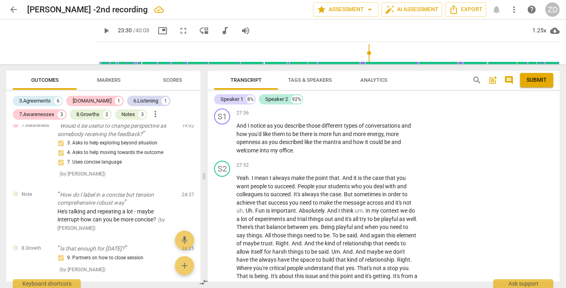
scroll to position [3144, 0]
click at [223, 143] on span "play_arrow" at bounding box center [223, 138] width 10 height 10
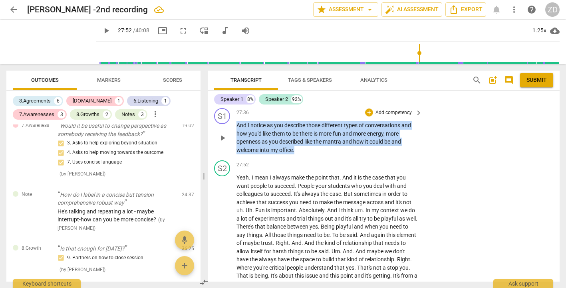
drag, startPoint x: 236, startPoint y: 149, endPoint x: 303, endPoint y: 174, distance: 71.1
click at [303, 154] on p "And I notice as you describe those different types of conversations and how you…" at bounding box center [327, 137] width 182 height 33
click at [394, 117] on p "Add competency" at bounding box center [393, 112] width 38 height 7
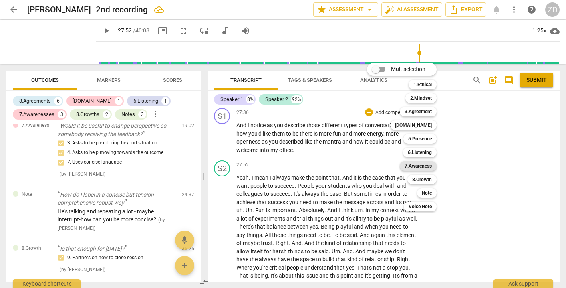
click at [420, 166] on b "7.Awareness" at bounding box center [417, 166] width 27 height 10
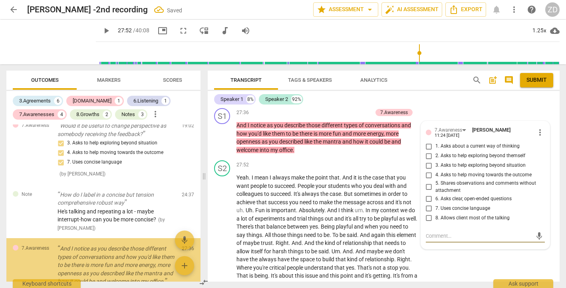
scroll to position [666, 0]
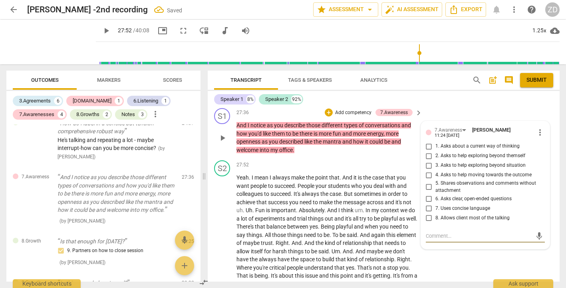
click at [429, 192] on input "5. Shares observations and comments without attachment" at bounding box center [428, 187] width 13 height 10
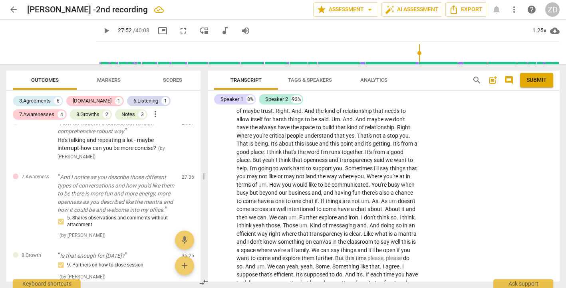
scroll to position [3276, 0]
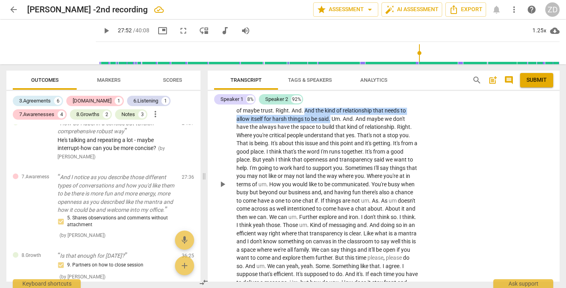
drag, startPoint x: 353, startPoint y: 145, endPoint x: 326, endPoint y: 136, distance: 28.8
click at [326, 136] on p "Yeah . I mean I always make the point that . And it is the case that you want p…" at bounding box center [327, 184] width 182 height 287
click at [372, 131] on icon "button" at bounding box center [373, 132] width 5 height 6
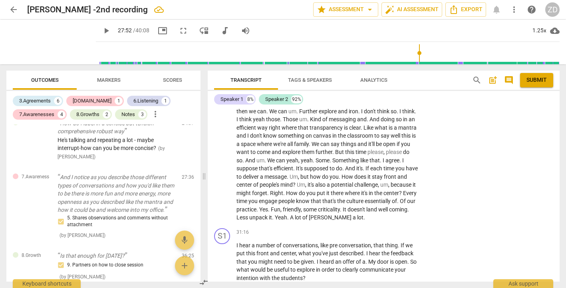
scroll to position [3385, 0]
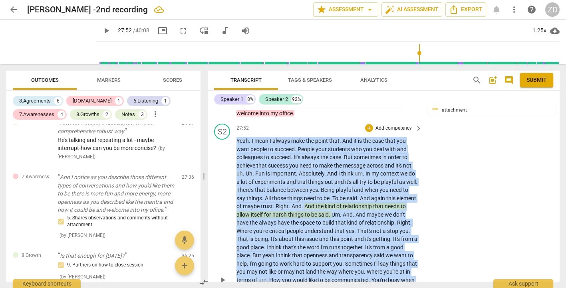
drag, startPoint x: 278, startPoint y: 251, endPoint x: 230, endPoint y: 163, distance: 100.1
click at [230, 163] on div "S2 play_arrow pause 27:52 + Add competency keyboard_arrow_right Yeah . I mean I…" at bounding box center [384, 274] width 352 height 306
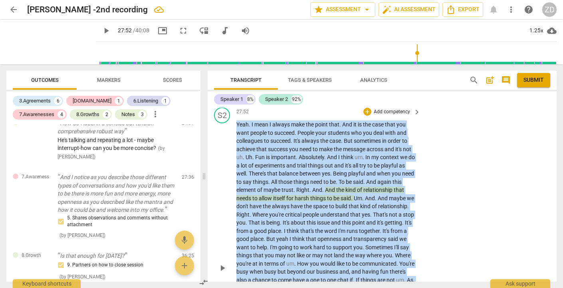
click at [386, 116] on p "Add competency" at bounding box center [392, 112] width 38 height 7
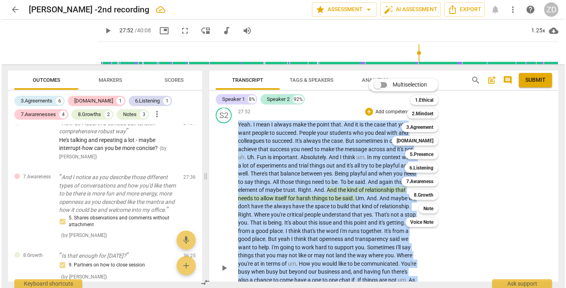
scroll to position [3180, 0]
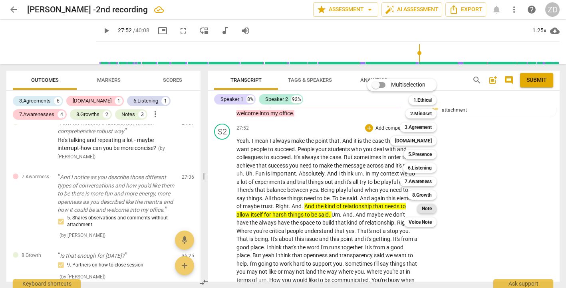
click at [427, 210] on b "Note" at bounding box center [427, 209] width 10 height 10
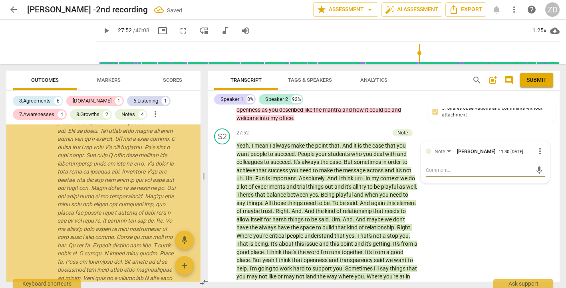
scroll to position [960, 0]
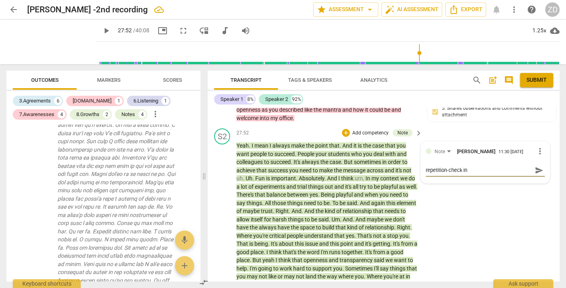
click at [536, 175] on span "send" at bounding box center [539, 170] width 9 height 9
click at [440, 232] on div "S2 play_arrow pause 27:52 + Add competency Note keyboard_arrow_right Yeah . I m…" at bounding box center [384, 278] width 352 height 306
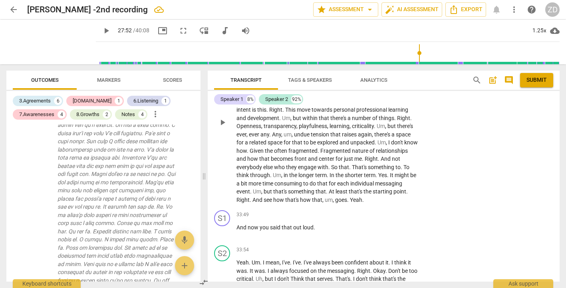
scroll to position [3647, 0]
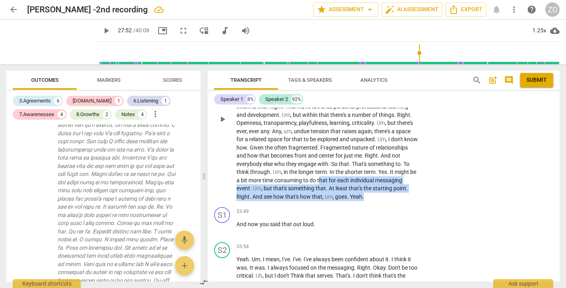
drag, startPoint x: 407, startPoint y: 232, endPoint x: 344, endPoint y: 215, distance: 65.3
click at [344, 201] on p "So I mentioned about being efficient and I think so Labeling , intentionalities…" at bounding box center [327, 119] width 182 height 164
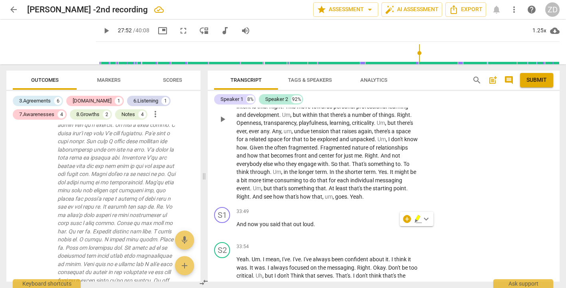
click at [436, 180] on div "S2 play_arrow pause 31:44 + Add competency keyboard_arrow_right So I mentioned …" at bounding box center [384, 112] width 352 height 183
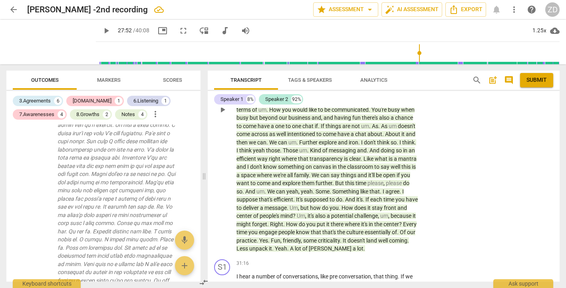
drag, startPoint x: 400, startPoint y: 230, endPoint x: 234, endPoint y: 172, distance: 175.9
click at [234, 172] on div "S1 play_arrow pause 00:03 + Add competency 3.Agreement keyboard_arrow_right Oka…" at bounding box center [384, 195] width 352 height 174
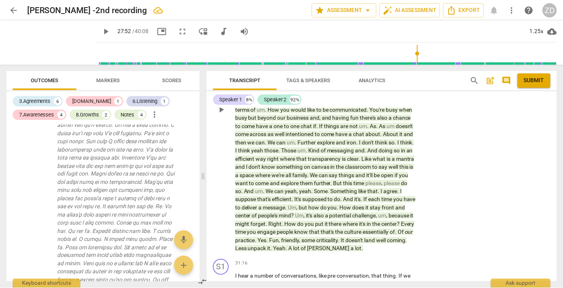
scroll to position [3384, 0]
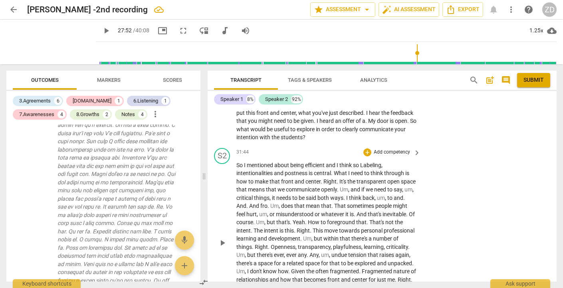
click at [467, 231] on div "S2 play_arrow pause 31:44 + Add competency keyboard_arrow_right So I mentioned …" at bounding box center [382, 236] width 349 height 183
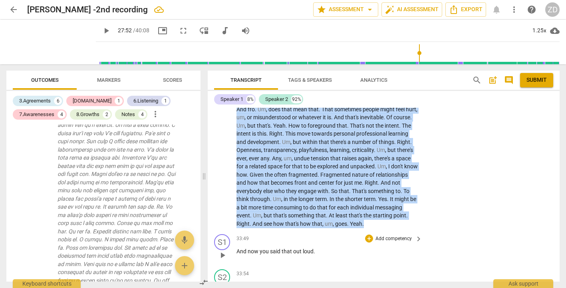
scroll to position [3660, 0]
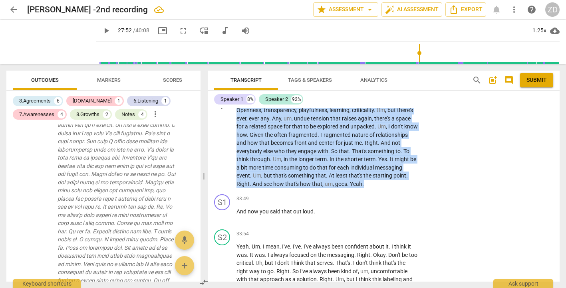
drag, startPoint x: 236, startPoint y: 181, endPoint x: 408, endPoint y: 218, distance: 175.6
click at [408, 188] on p "So I mentioned about being efficient and I think so Labeling , intentionalities…" at bounding box center [327, 106] width 182 height 164
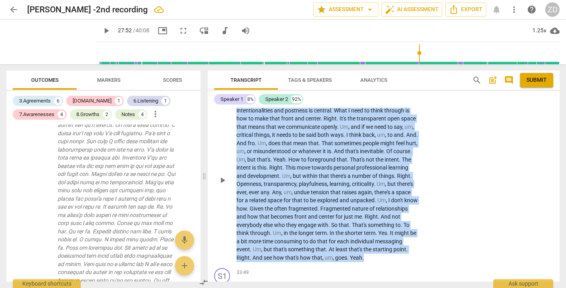
scroll to position [3602, 0]
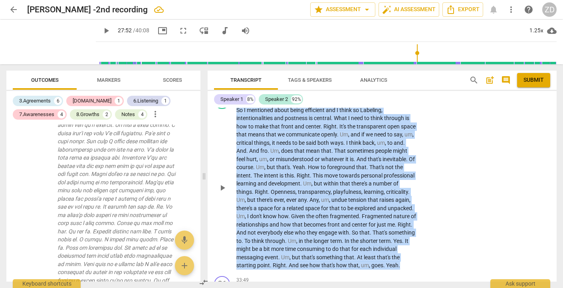
click at [416, 103] on span "keyboard_arrow_right" at bounding box center [417, 98] width 10 height 10
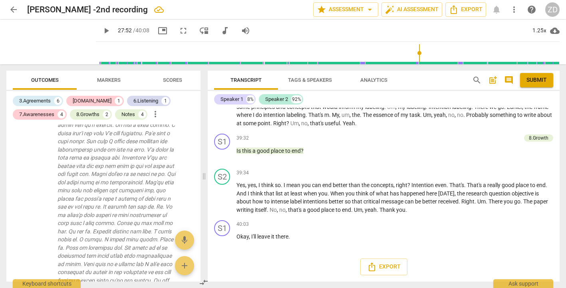
scroll to position [874, 0]
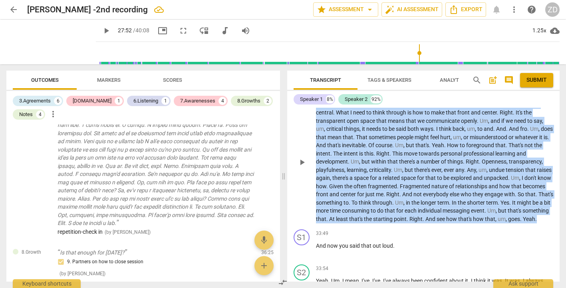
click at [529, 96] on p "Add competency" at bounding box center [534, 92] width 38 height 7
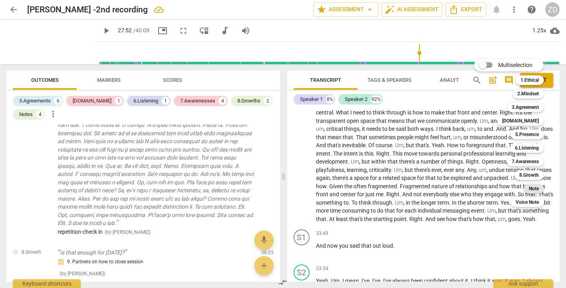
click at [531, 190] on b "Note" at bounding box center [534, 189] width 10 height 10
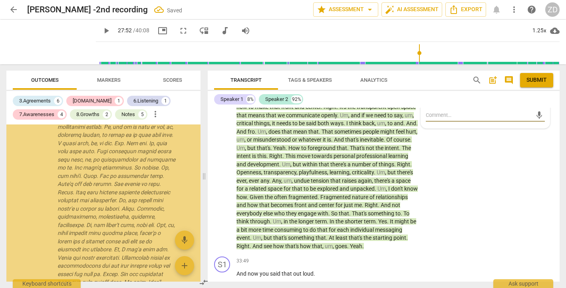
scroll to position [1350, 0]
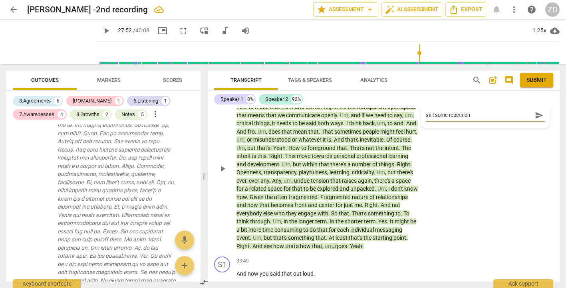
click at [537, 120] on span "send" at bounding box center [539, 115] width 9 height 9
click at [462, 219] on div "S2 play_arrow pause 31:44 + Add competency Note keyboard_arrow_right So I menti…" at bounding box center [384, 161] width 352 height 183
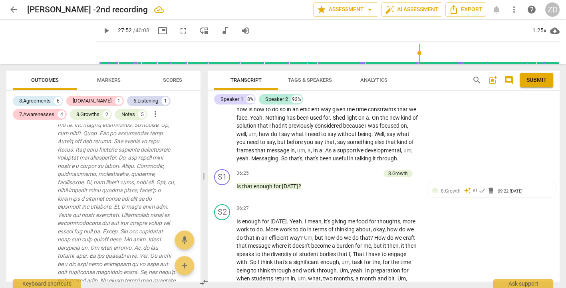
scroll to position [3945, 0]
drag, startPoint x: 360, startPoint y: 135, endPoint x: 260, endPoint y: 151, distance: 101.4
click at [259, 150] on p "Yeah . Um . I mean , I've . I've . I've always been confident about it . I thin…" at bounding box center [327, 60] width 182 height 205
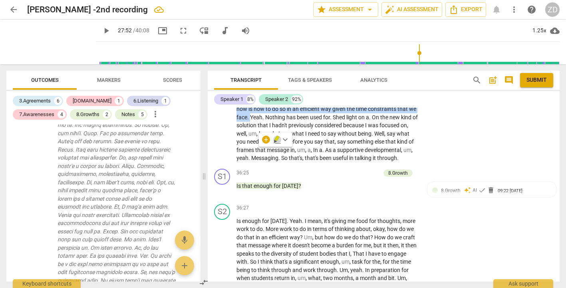
click at [277, 139] on icon "button" at bounding box center [276, 139] width 5 height 6
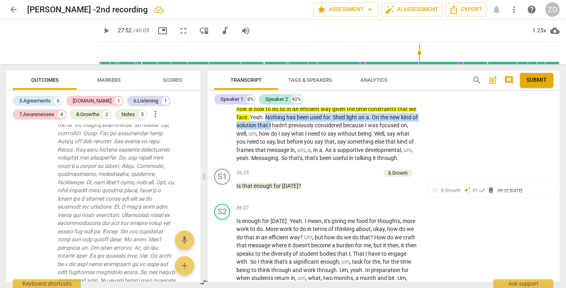
drag, startPoint x: 273, startPoint y: 152, endPoint x: 288, endPoint y: 159, distance: 16.4
click at [288, 159] on p "Yeah . Um . I mean , I've . I've . I've always been confident about it . I thin…" at bounding box center [327, 60] width 182 height 205
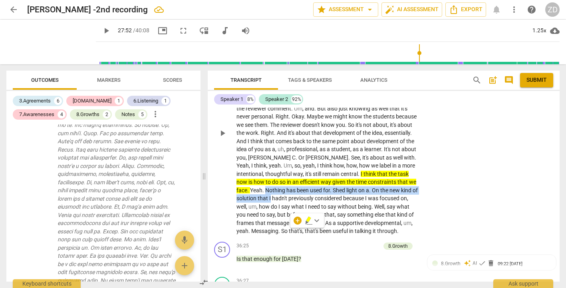
scroll to position [3867, 0]
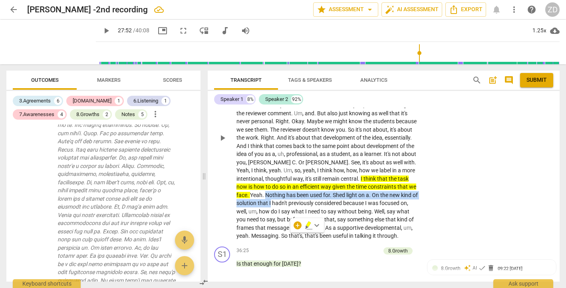
click at [220, 143] on span "play_arrow" at bounding box center [223, 138] width 10 height 10
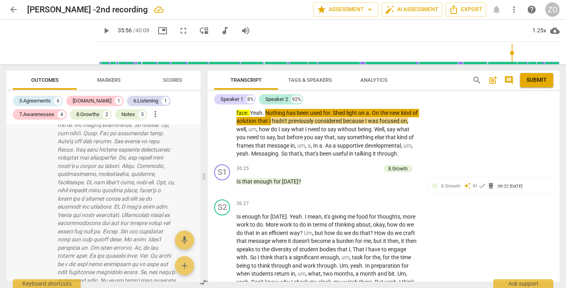
scroll to position [3956, 0]
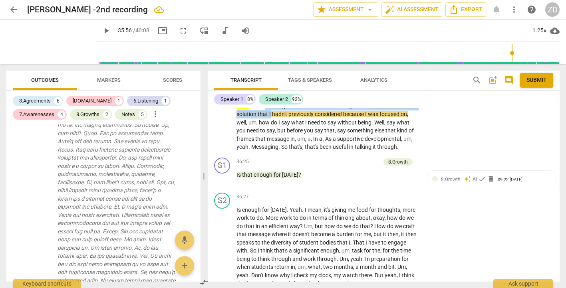
click at [286, 109] on span "Nothing" at bounding box center [275, 106] width 21 height 6
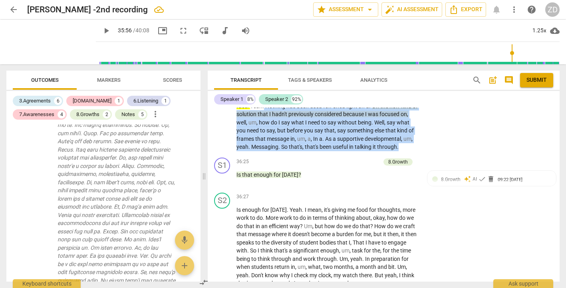
drag, startPoint x: 273, startPoint y: 139, endPoint x: 297, endPoint y: 186, distance: 52.9
click at [297, 151] on p "Yeah . Um . I mean , I've . I've . I've always been confident about it . I thin…" at bounding box center [327, 49] width 182 height 205
click at [296, 179] on icon "button" at bounding box center [296, 179] width 3 height 3
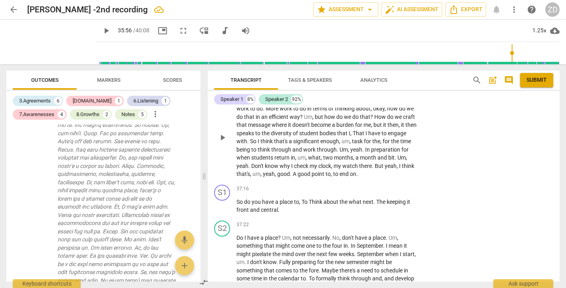
scroll to position [4066, 0]
drag, startPoint x: 265, startPoint y: 149, endPoint x: 319, endPoint y: 165, distance: 56.6
click at [319, 165] on p "Is enough for [DATE] . Yeah . I mean , it's giving me food for thoughts , more …" at bounding box center [327, 136] width 182 height 82
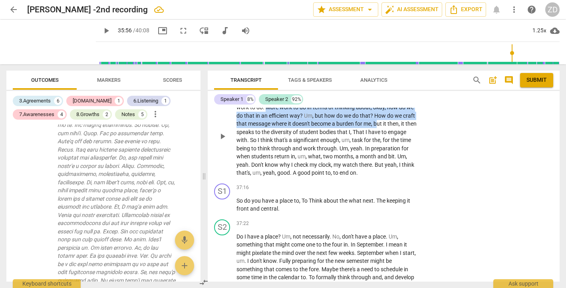
drag, startPoint x: 265, startPoint y: 149, endPoint x: 377, endPoint y: 165, distance: 113.0
click at [377, 165] on p "Is enough for [DATE] . Yeah . I mean , it's giving me food for thoughts , more …" at bounding box center [327, 136] width 182 height 82
click at [403, 155] on icon "button" at bounding box center [402, 154] width 5 height 6
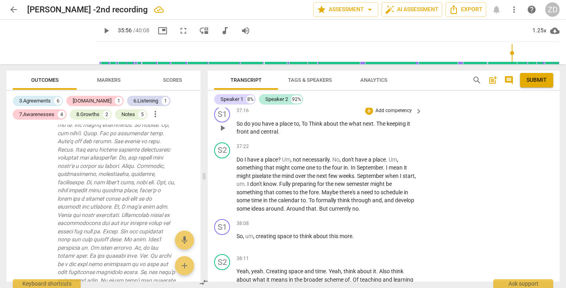
scroll to position [4144, 0]
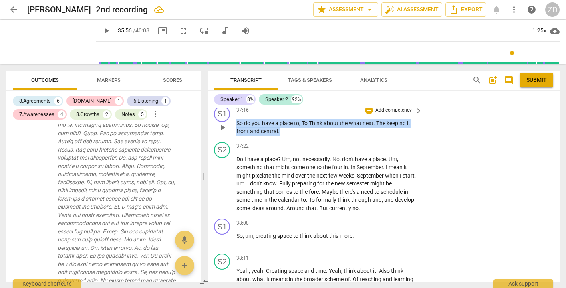
drag, startPoint x: 287, startPoint y: 174, endPoint x: 236, endPoint y: 164, distance: 51.5
click at [236, 136] on p "So do you have a place to , To Think about the what next . The keeping it front…" at bounding box center [327, 127] width 182 height 16
click at [400, 114] on p "Add competency" at bounding box center [393, 110] width 38 height 7
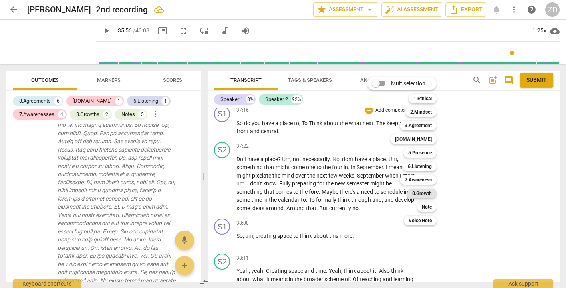
click at [431, 194] on b "8.Growth" at bounding box center [422, 194] width 20 height 10
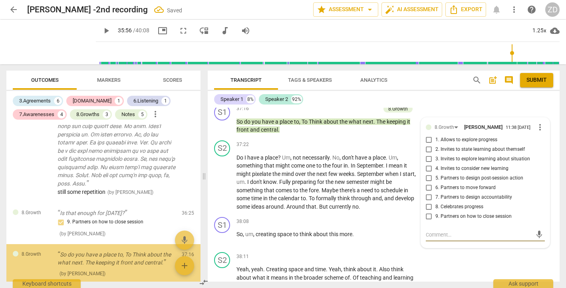
scroll to position [1557, 0]
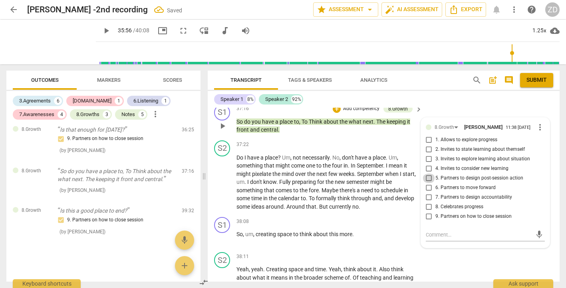
click at [428, 183] on input "5. Partners to design post-session action" at bounding box center [428, 179] width 13 height 10
click at [428, 193] on input "6. Partners to move forward" at bounding box center [428, 188] width 13 height 10
click at [437, 137] on div "S1 play_arrow pause 37:16 + Add competency 8.Growth keyboard_arrow_right So do …" at bounding box center [384, 119] width 352 height 36
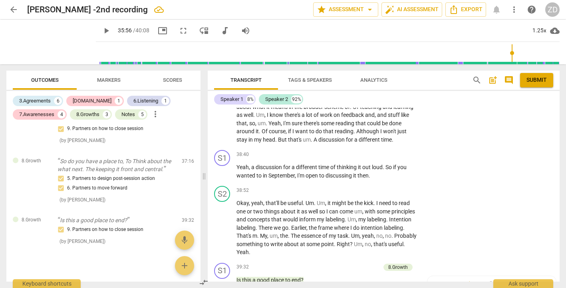
scroll to position [4317, 0]
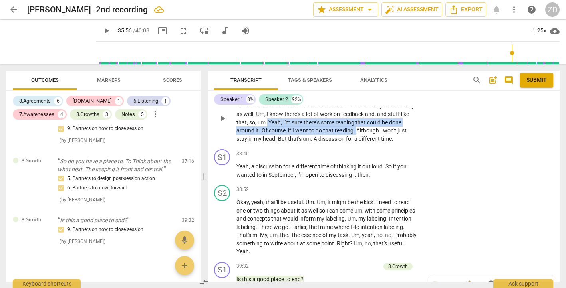
drag, startPoint x: 267, startPoint y: 164, endPoint x: 356, endPoint y: 172, distance: 89.9
click at [356, 143] on p "Yeah , yeah . Creating space and time . Yeah , think about it . Also think abou…" at bounding box center [327, 118] width 182 height 49
click at [402, 89] on p "Add competency" at bounding box center [393, 85] width 38 height 7
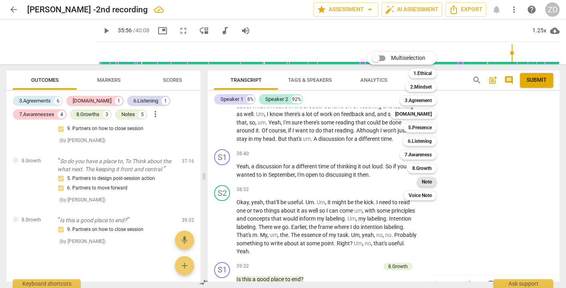
click at [426, 181] on b "Note" at bounding box center [427, 182] width 10 height 10
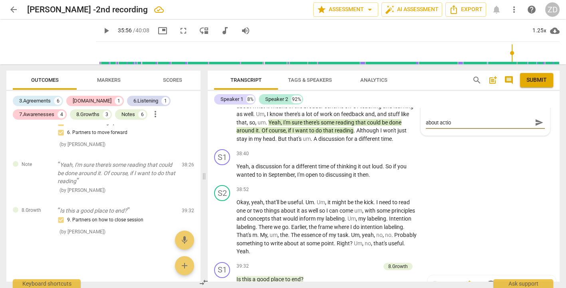
scroll to position [0, 0]
click at [535, 131] on span "send" at bounding box center [539, 126] width 9 height 9
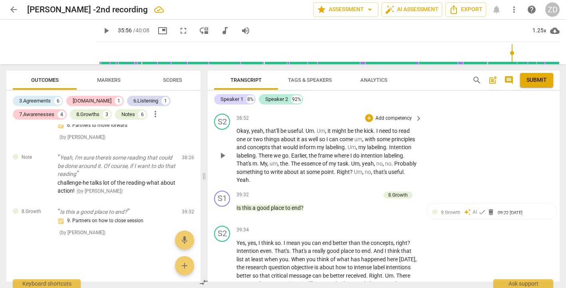
scroll to position [4390, 0]
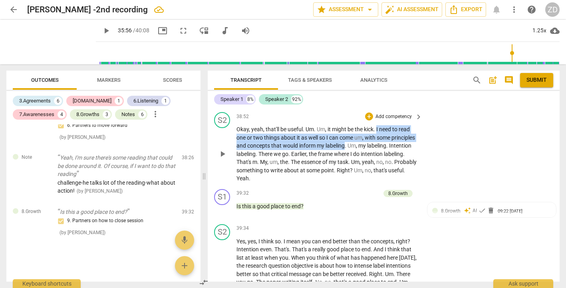
drag, startPoint x: 371, startPoint y: 187, endPoint x: 377, endPoint y: 170, distance: 18.2
click at [377, 170] on p "Okay , yeah , that'll be useful . Um . Um , it might be the kick . I need to re…" at bounding box center [327, 153] width 182 height 57
click at [387, 175] on icon "button" at bounding box center [388, 175] width 5 height 6
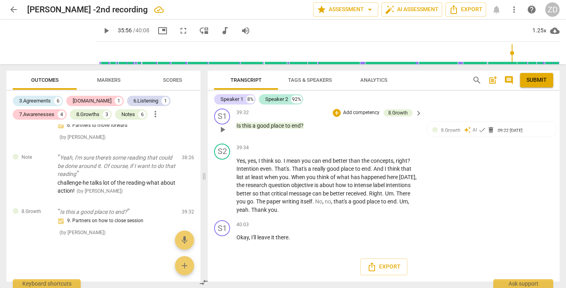
scroll to position [4504, 0]
click at [222, 190] on span "play_arrow" at bounding box center [223, 186] width 10 height 10
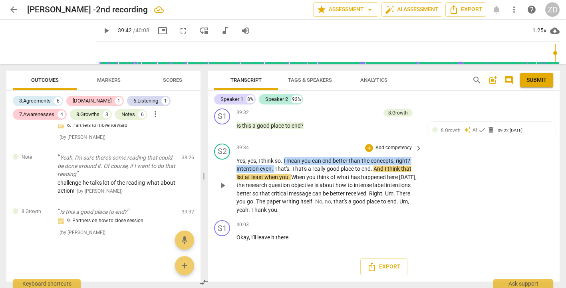
drag, startPoint x: 283, startPoint y: 169, endPoint x: 273, endPoint y: 178, distance: 13.6
click at [273, 178] on p "Yes , yes , I think so . I mean you can end better than the concepts , right ? …" at bounding box center [327, 185] width 182 height 57
click at [390, 152] on p "Add competency" at bounding box center [393, 148] width 38 height 7
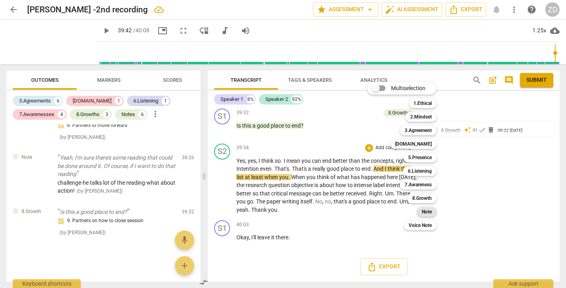
click at [425, 208] on b "Note" at bounding box center [427, 212] width 10 height 10
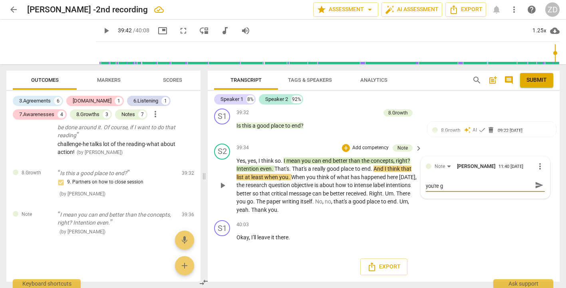
scroll to position [0, 0]
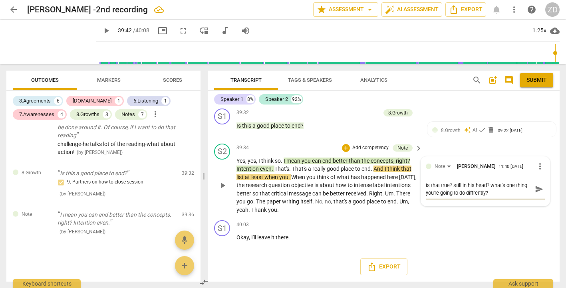
click at [472, 197] on textarea "is that true? still in his head? what's one thing you're going to do diffrently?" at bounding box center [479, 189] width 106 height 15
click at [535, 194] on span "send" at bounding box center [539, 189] width 9 height 9
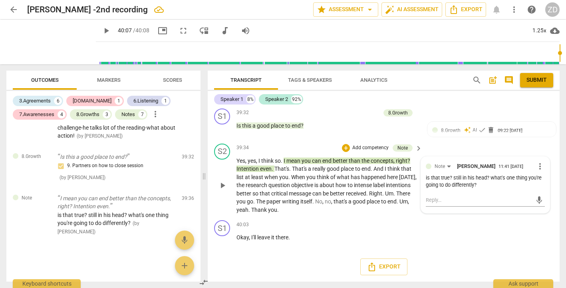
scroll to position [4503, 0]
click at [13, 9] on span "arrow_back" at bounding box center [14, 10] width 10 height 10
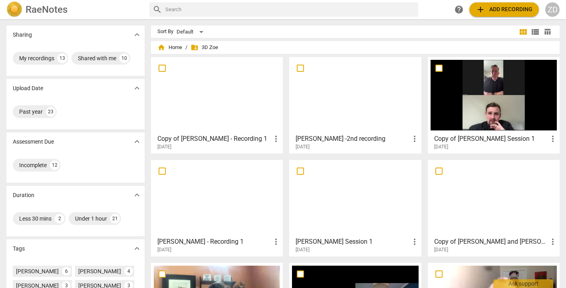
click at [336, 100] on div at bounding box center [355, 95] width 126 height 71
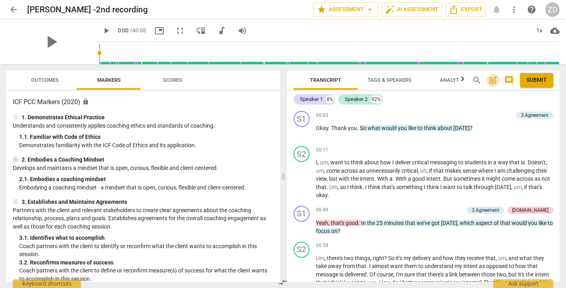
click at [493, 81] on span "post_add" at bounding box center [493, 80] width 10 height 10
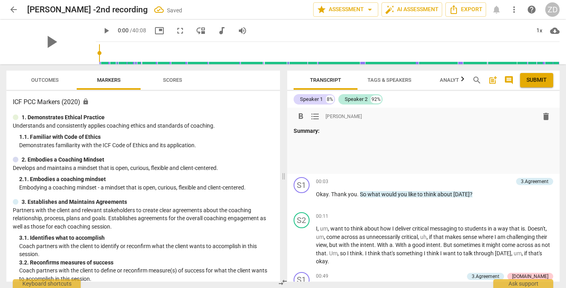
click at [330, 144] on p at bounding box center [423, 143] width 260 height 8
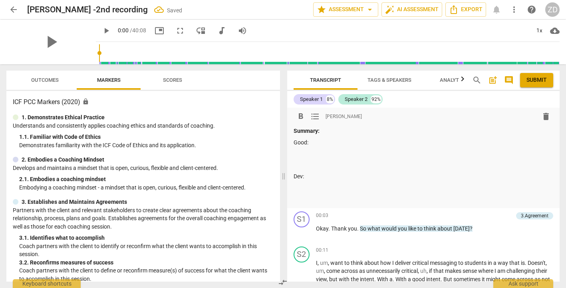
click at [310, 186] on p at bounding box center [423, 188] width 260 height 8
click at [293, 153] on p at bounding box center [423, 154] width 260 height 8
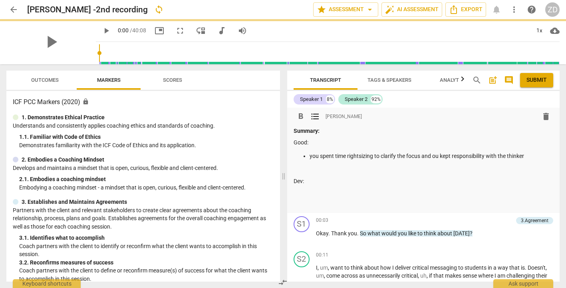
click at [432, 155] on p "you spent time rightsizing to clarify the focus and ou kept responsibility with…" at bounding box center [431, 156] width 244 height 8
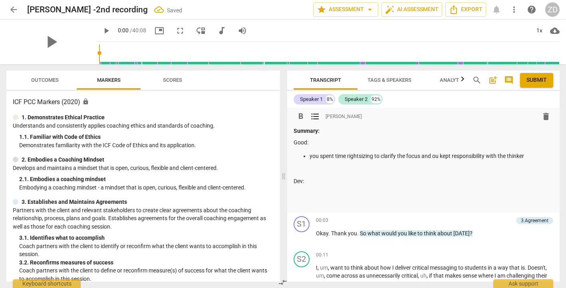
click at [433, 157] on p "you spent time rightsizing to clarify the focus and ou kept responsibility with…" at bounding box center [431, 156] width 244 height 8
click at [539, 156] on p "you spent time rightsizing to clarify the focus and you kept responsibility wit…" at bounding box center [431, 156] width 244 height 8
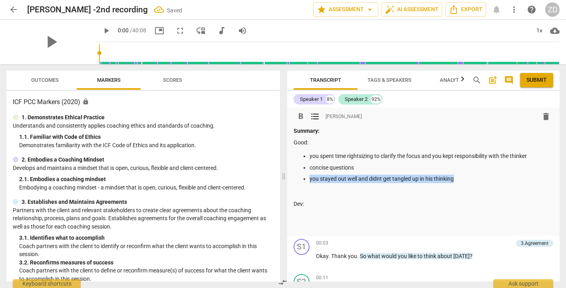
drag, startPoint x: 456, startPoint y: 179, endPoint x: 310, endPoint y: 181, distance: 145.7
click at [310, 181] on p "you stayed out well and didnt get tangled up in his thinking" at bounding box center [431, 179] width 244 height 8
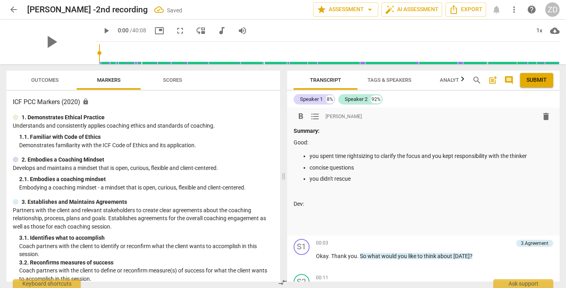
click at [308, 196] on p at bounding box center [423, 193] width 260 height 8
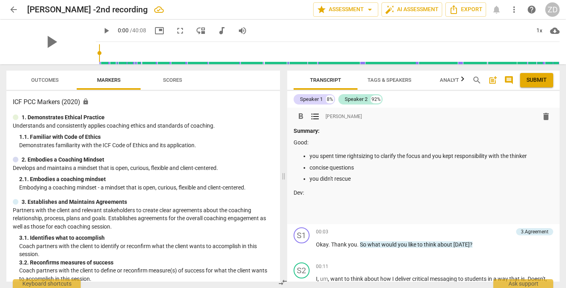
click at [307, 200] on p at bounding box center [423, 204] width 260 height 8
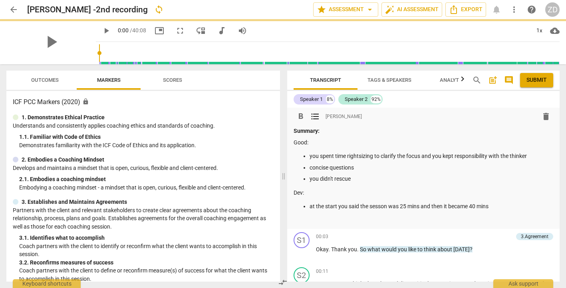
click at [382, 207] on p "at the start you said the sesson was 25 mins and then it became 40 mins" at bounding box center [431, 206] width 244 height 8
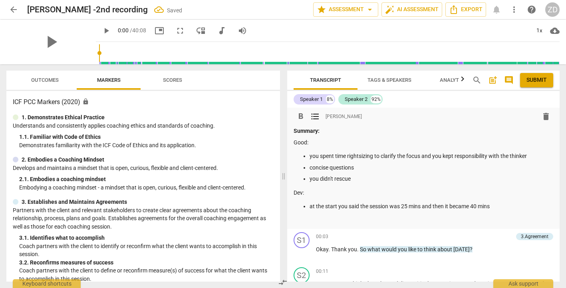
click at [496, 205] on p "at the start you said the session was 25 mins and then it became 40 mins" at bounding box center [431, 206] width 244 height 8
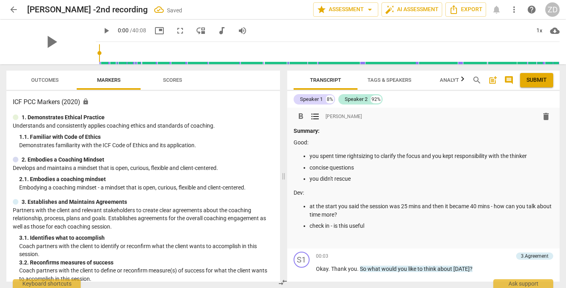
click at [371, 213] on p "at the start you said the session was 25 mins and then it became 40 mins - how …" at bounding box center [431, 210] width 244 height 16
click at [375, 229] on p "check in - is this useful" at bounding box center [431, 226] width 244 height 8
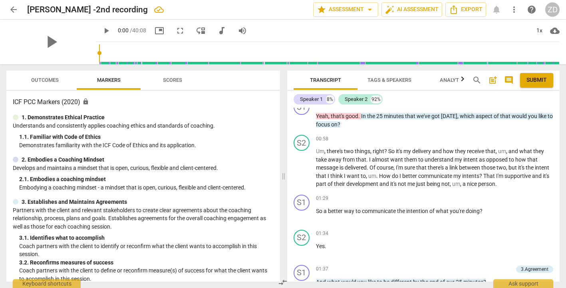
scroll to position [280, 0]
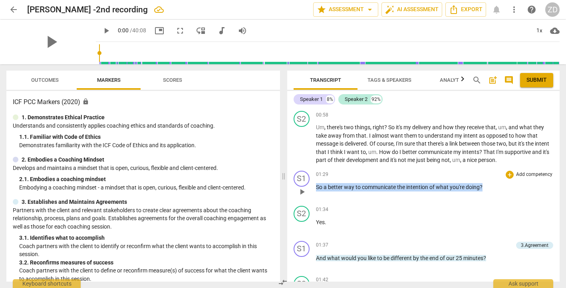
drag, startPoint x: 487, startPoint y: 186, endPoint x: 315, endPoint y: 185, distance: 171.7
click at [315, 185] on div "S1 play_arrow pause 01:29 + Add competency keyboard_arrow_right So a better way…" at bounding box center [423, 185] width 273 height 35
click at [529, 174] on p "Add competency" at bounding box center [534, 174] width 38 height 7
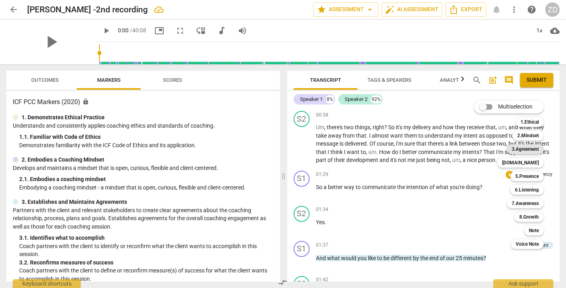
click at [525, 151] on b "3.Agreement" at bounding box center [524, 150] width 27 height 10
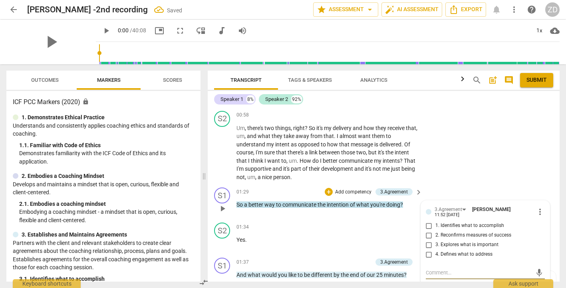
click at [427, 225] on input "1. Identifies what to accomplish" at bounding box center [428, 226] width 13 height 10
click at [469, 145] on div "S2 play_arrow pause 00:58 + Add competency keyboard_arrow_right Um , there's tw…" at bounding box center [384, 146] width 352 height 77
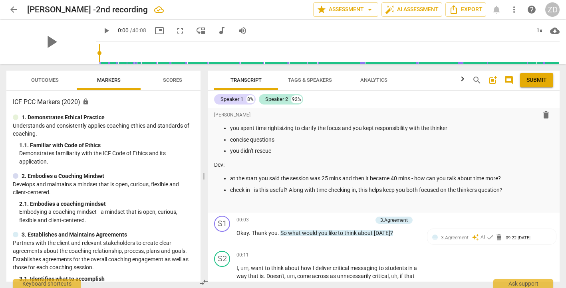
scroll to position [29, 0]
click at [511, 188] on p "check in - is this useful? Along with time checking in, this helps keep you bot…" at bounding box center [391, 189] width 323 height 8
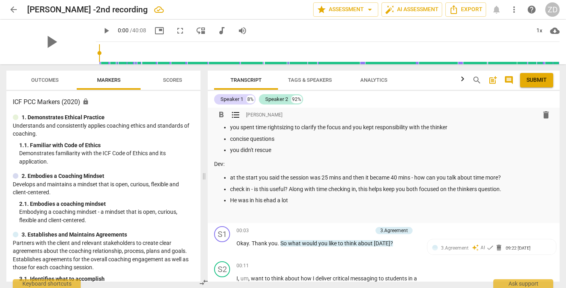
click at [269, 200] on p "He was in his ehad a lot" at bounding box center [391, 200] width 323 height 8
click at [309, 202] on p "He was in his head a lot" at bounding box center [391, 200] width 323 height 8
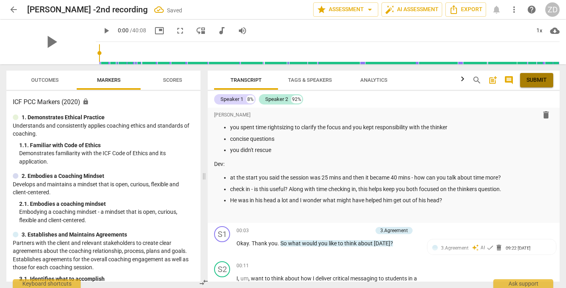
click at [535, 81] on span "Submit" at bounding box center [536, 80] width 20 height 8
